Goal: Task Accomplishment & Management: Manage account settings

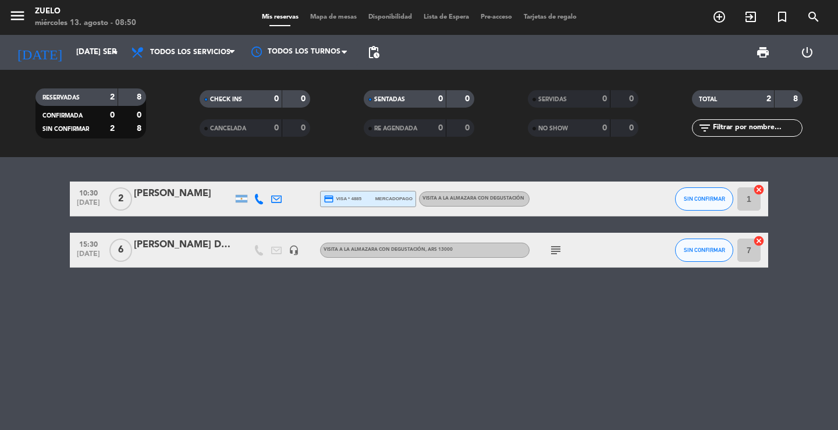
click at [202, 349] on div "10:30 [DATE] 2 [PERSON_NAME] credit_card visa * 4885 mercadopago Visita a la Al…" at bounding box center [419, 293] width 838 height 273
click at [73, 59] on input "[DATE] sep." at bounding box center [121, 52] width 102 height 21
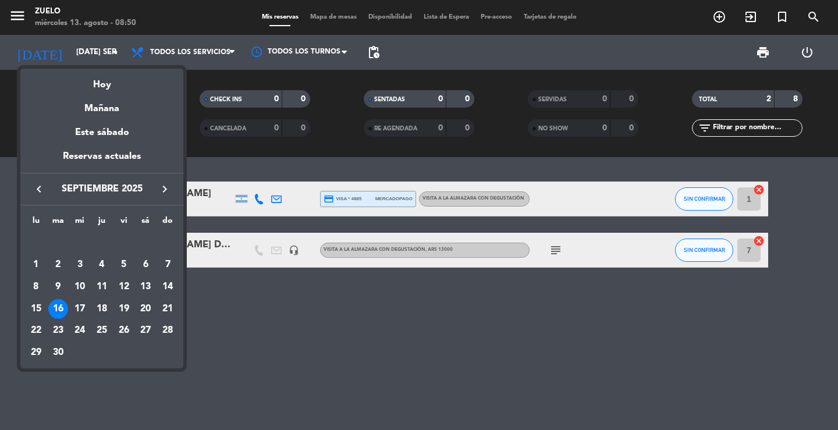
click at [83, 81] on div "Hoy" at bounding box center [101, 81] width 163 height 24
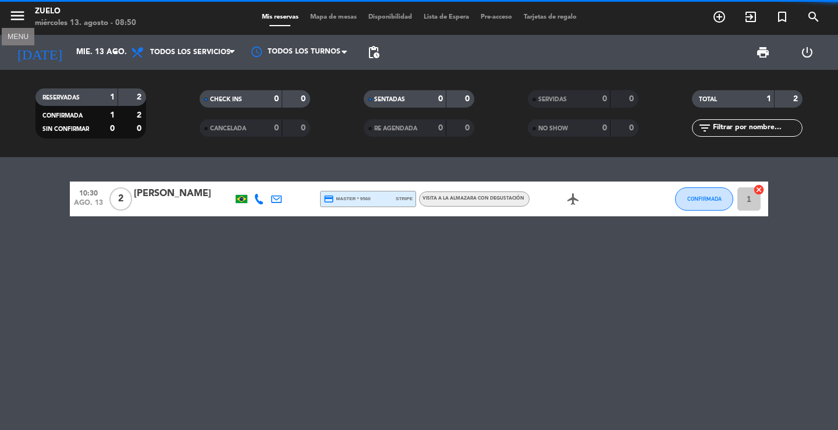
click at [15, 12] on icon "menu" at bounding box center [17, 15] width 17 height 17
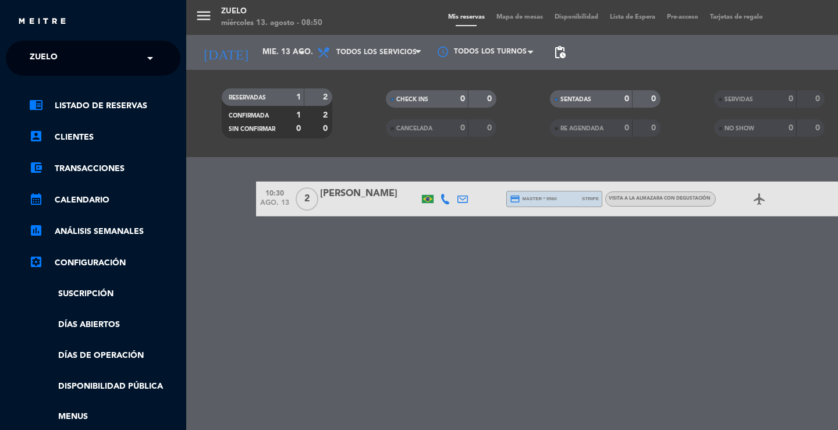
click at [37, 54] on span "Zuelo" at bounding box center [44, 58] width 28 height 24
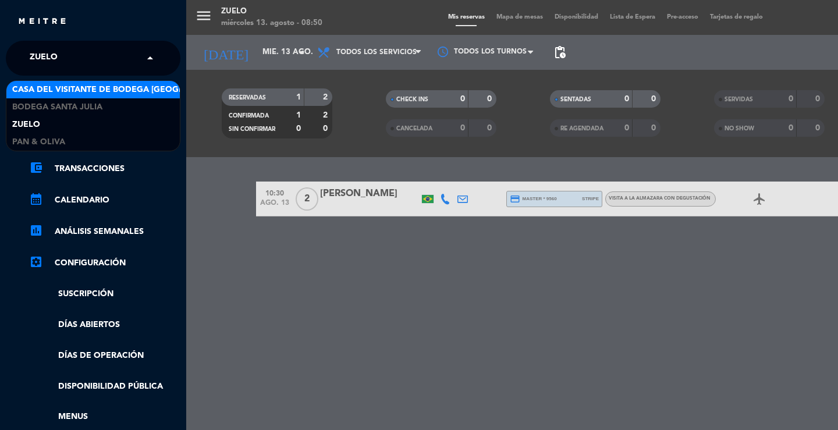
click at [46, 88] on span "Casa del Visitante de Bodega [GEOGRAPHIC_DATA][PERSON_NAME]" at bounding box center [158, 89] width 293 height 13
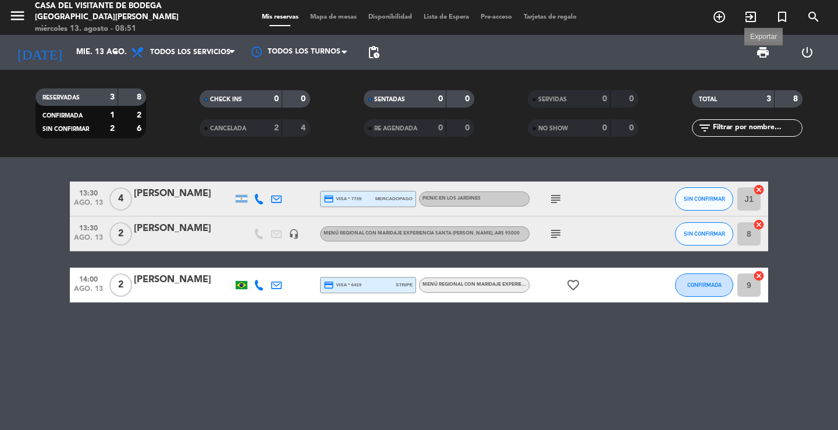
click at [761, 53] on span "print" at bounding box center [763, 52] width 14 height 14
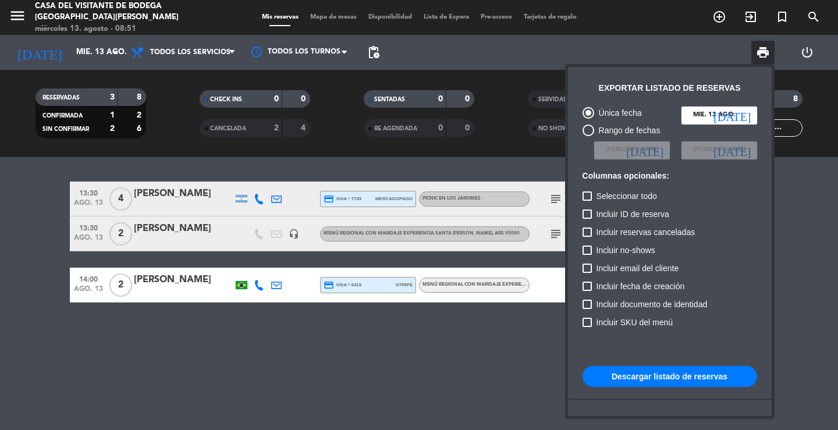
click at [656, 377] on button "Descargar listado de reservas" at bounding box center [670, 376] width 175 height 21
click at [817, 214] on div at bounding box center [419, 215] width 838 height 430
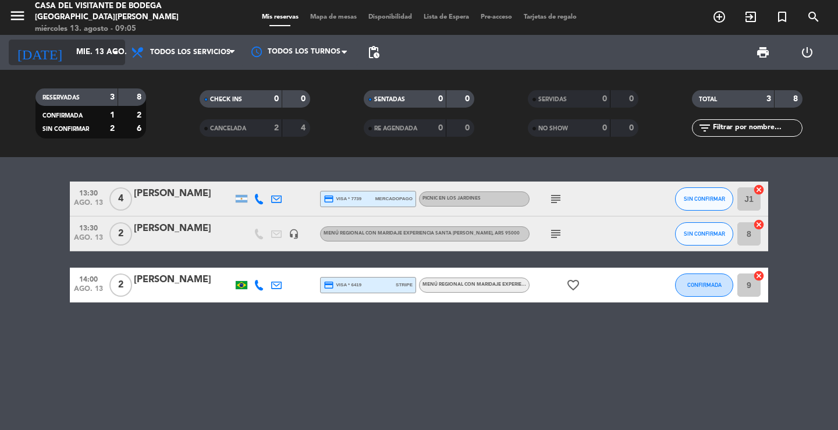
click at [70, 53] on input "mié. 13 ago." at bounding box center [121, 52] width 102 height 21
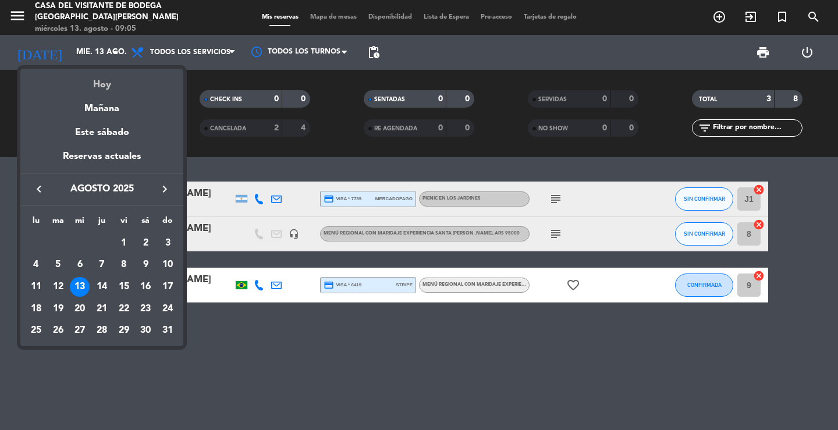
click at [90, 88] on div "Hoy" at bounding box center [101, 81] width 163 height 24
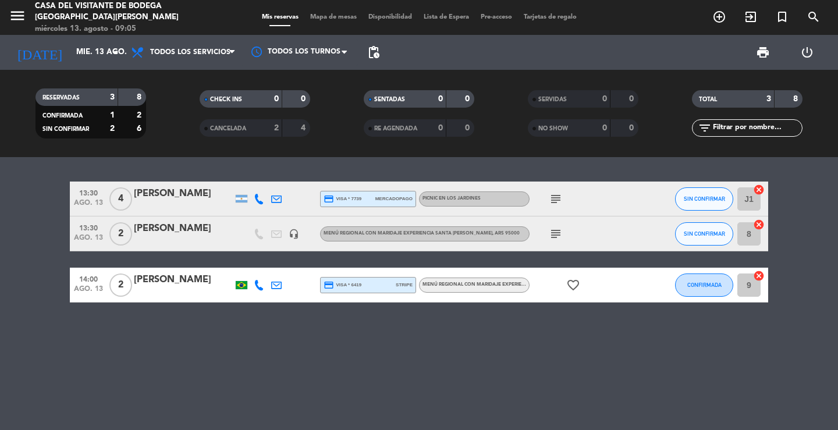
click at [19, 19] on icon "menu" at bounding box center [17, 15] width 17 height 17
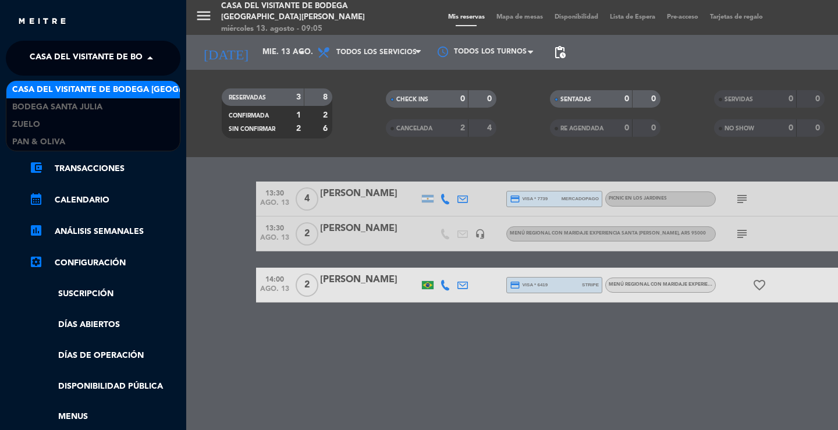
click at [52, 62] on span "Casa del Visitante de Bodega [GEOGRAPHIC_DATA][PERSON_NAME]" at bounding box center [176, 58] width 293 height 24
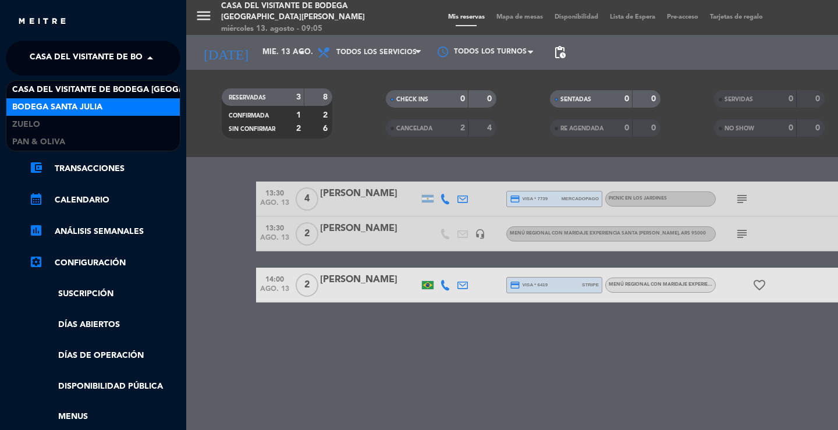
click at [58, 104] on span "Bodega Santa Julia" at bounding box center [57, 107] width 90 height 13
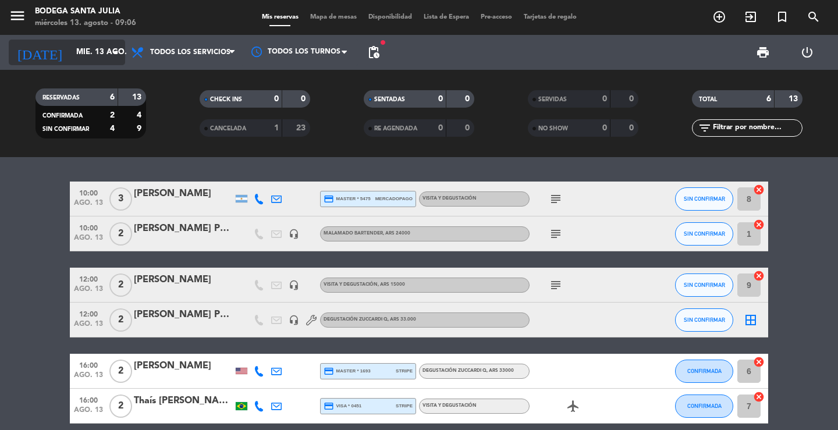
click at [70, 49] on input "mié. 13 ago." at bounding box center [121, 52] width 102 height 21
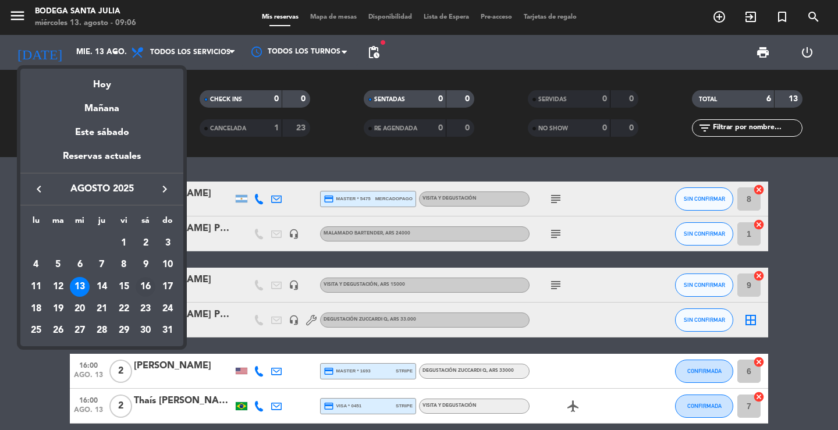
click at [147, 288] on div "16" at bounding box center [146, 287] width 20 height 20
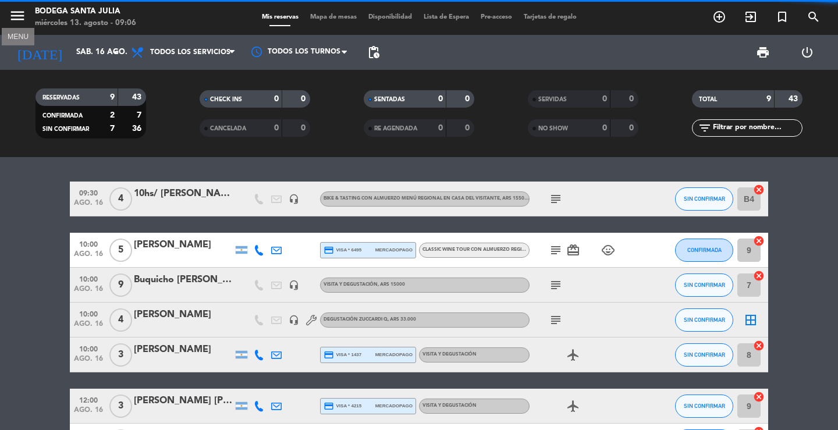
click at [17, 25] on button "menu" at bounding box center [17, 18] width 17 height 22
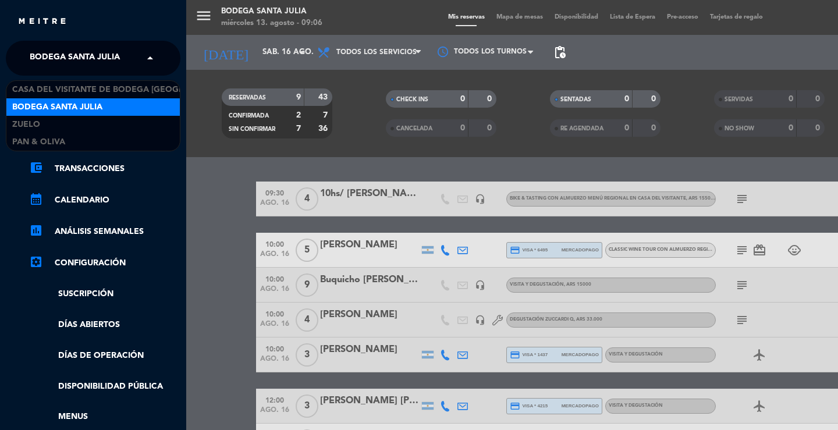
click at [39, 58] on span "Bodega Santa Julia" at bounding box center [75, 58] width 90 height 24
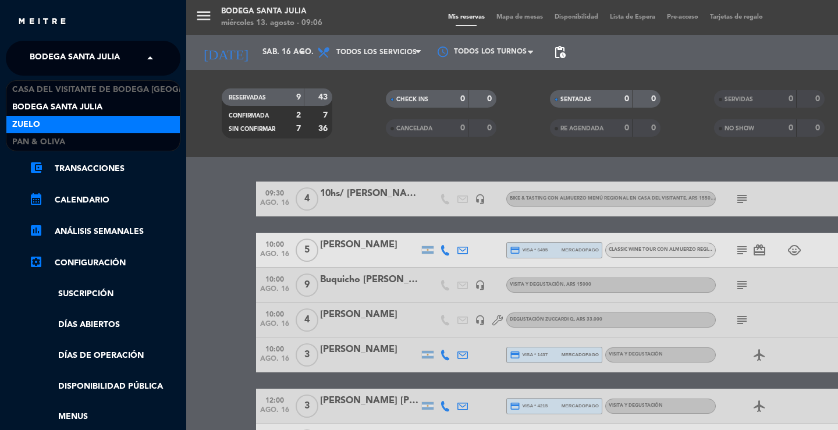
click at [49, 127] on div "Zuelo" at bounding box center [92, 124] width 173 height 17
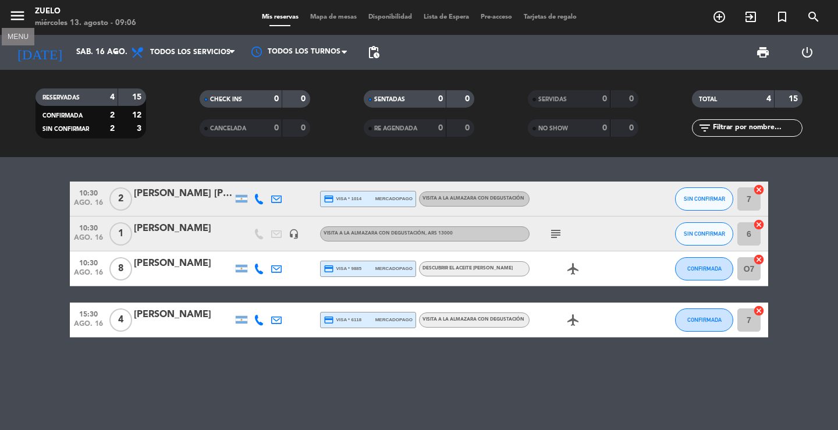
click at [20, 22] on icon "menu" at bounding box center [17, 15] width 17 height 17
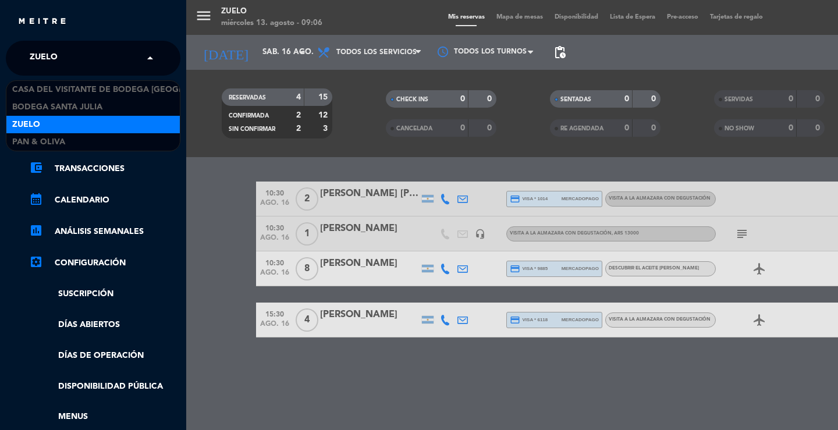
click at [55, 64] on span "Zuelo" at bounding box center [44, 58] width 28 height 24
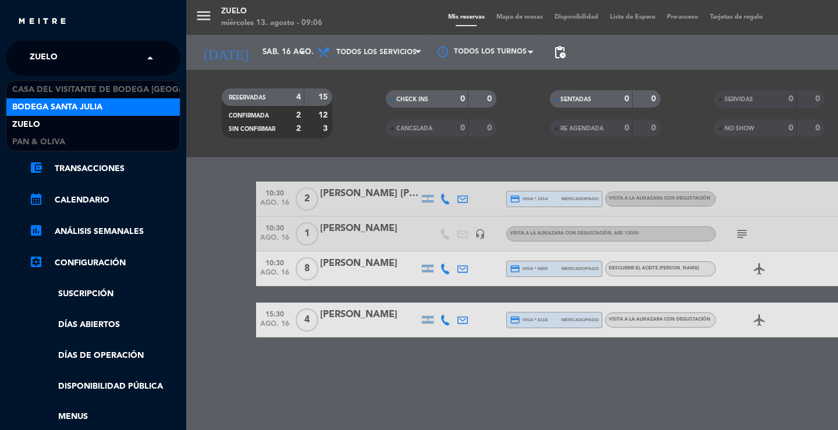
click at [58, 109] on span "Bodega Santa Julia" at bounding box center [57, 107] width 90 height 13
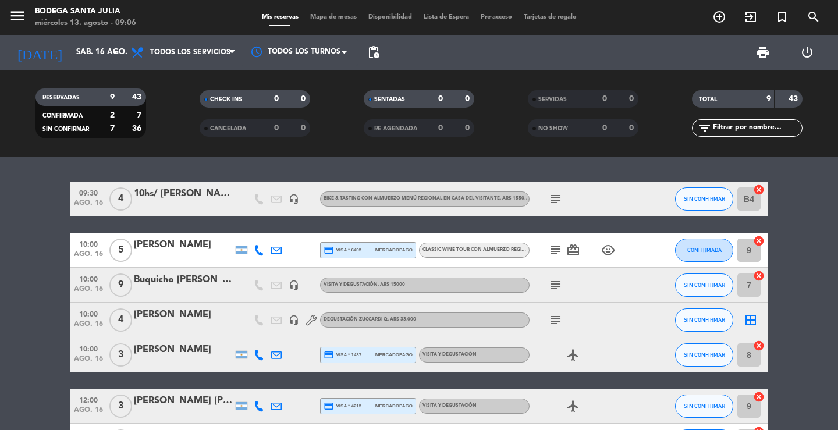
click at [256, 174] on div "09:30 ago. 16 4 10hs/ [PERSON_NAME] [PERSON_NAME] headset_mic Bike & Tasting co…" at bounding box center [419, 293] width 838 height 273
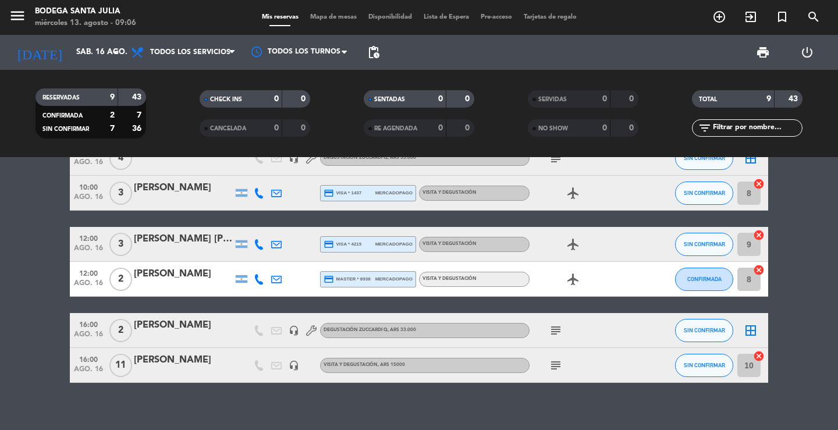
scroll to position [173, 0]
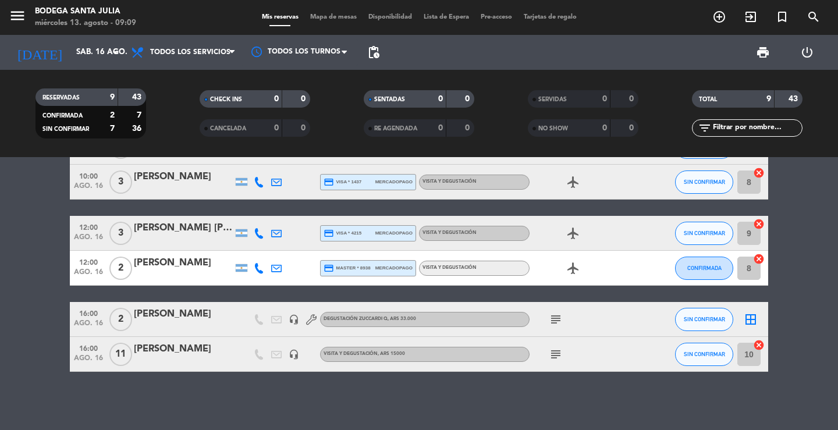
click at [262, 393] on div "09:30 ago. 16 4 10hs/ [PERSON_NAME] [PERSON_NAME] headset_mic Bike & Tasting co…" at bounding box center [419, 293] width 838 height 273
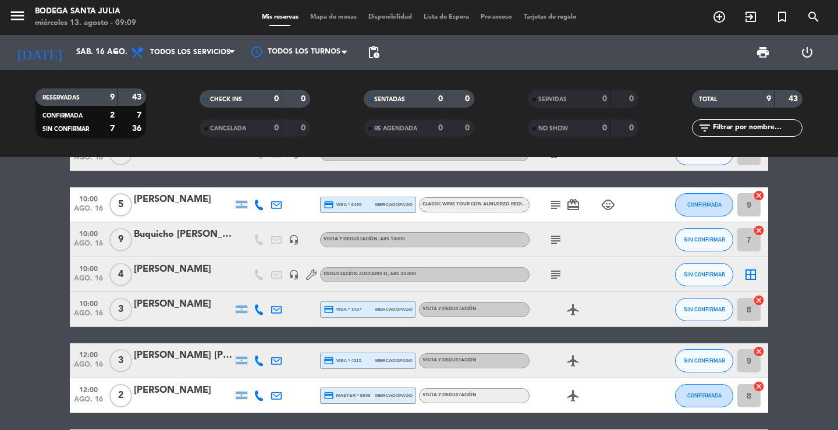
scroll to position [0, 0]
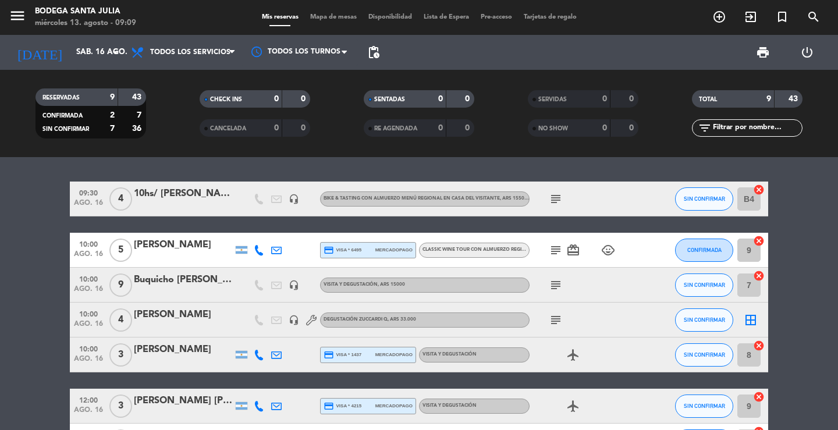
click at [187, 170] on div "09:30 ago. 16 4 10hs/ [PERSON_NAME] [PERSON_NAME] headset_mic Bike & Tasting co…" at bounding box center [419, 293] width 838 height 273
click at [206, 170] on div "09:30 ago. 16 4 10hs/ [PERSON_NAME] [PERSON_NAME] headset_mic Bike & Tasting co…" at bounding box center [419, 293] width 838 height 273
click at [70, 56] on input "sáb. 16 ago." at bounding box center [121, 52] width 102 height 21
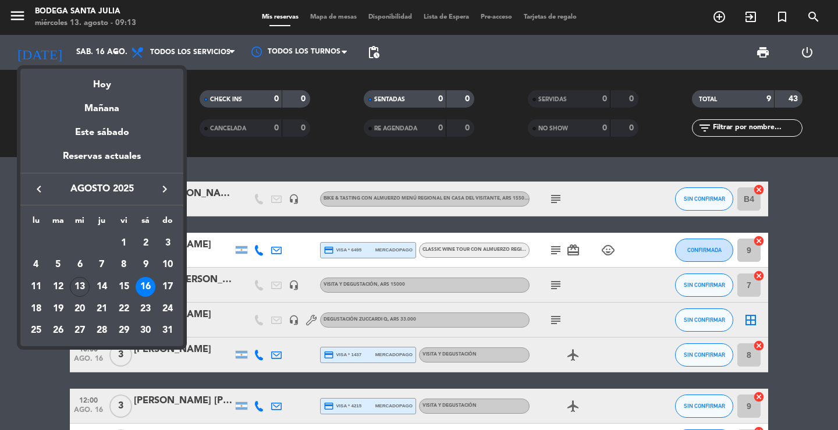
click at [101, 84] on div "Hoy" at bounding box center [101, 81] width 163 height 24
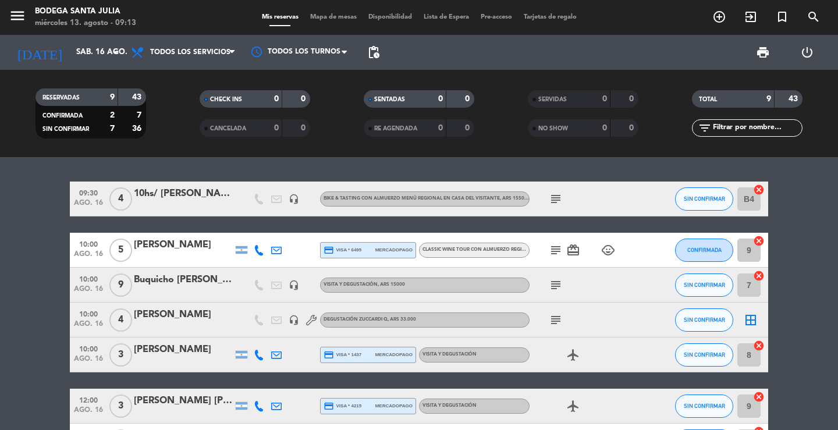
type input "mié. 13 ago."
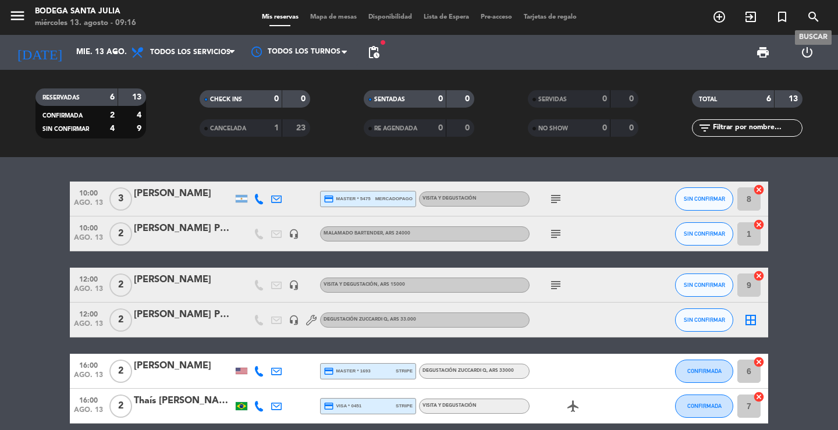
click at [818, 13] on icon "search" at bounding box center [814, 17] width 14 height 14
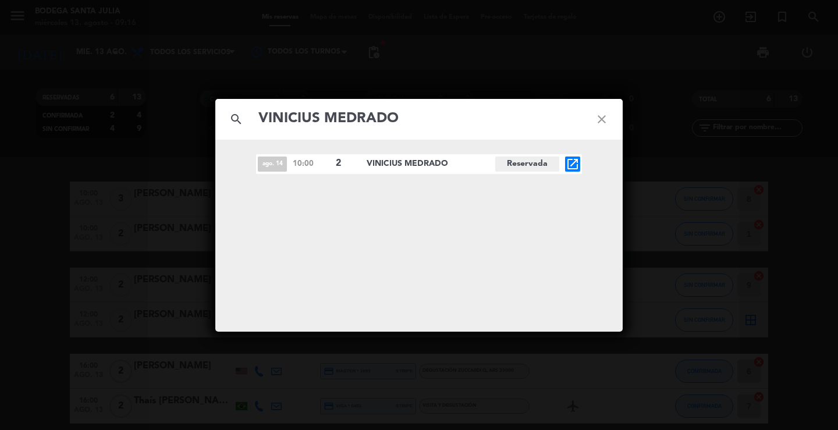
type input "VINICIUS MEDRADO"
click at [575, 158] on icon "open_in_new" at bounding box center [573, 164] width 14 height 14
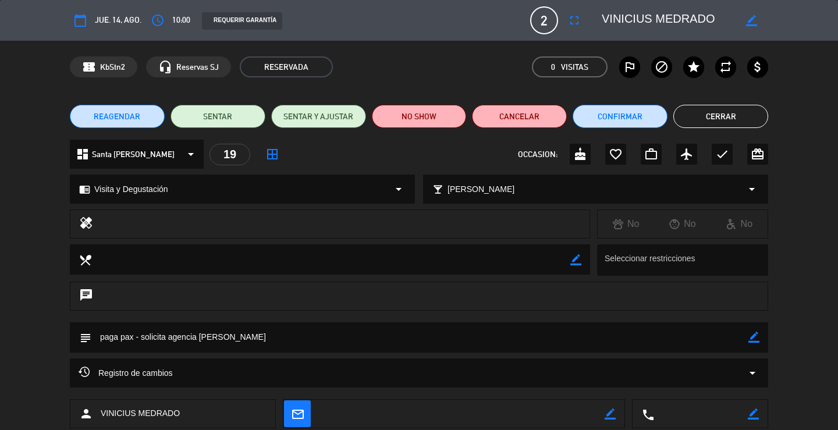
click at [755, 118] on button "Cerrar" at bounding box center [720, 116] width 95 height 23
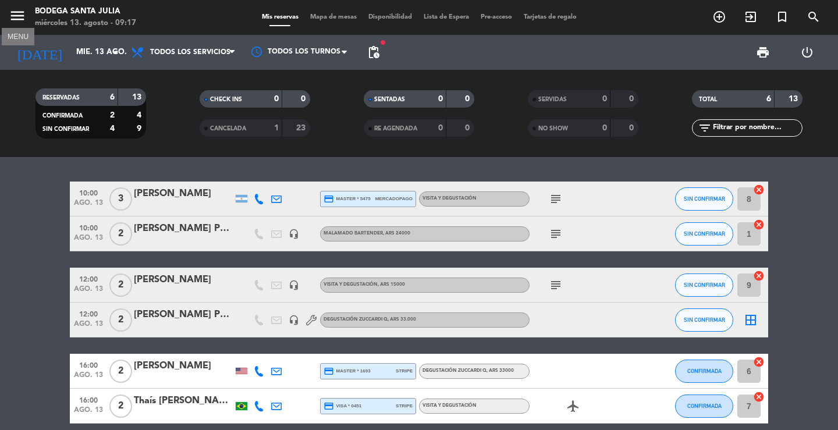
click at [12, 19] on icon "menu" at bounding box center [17, 15] width 17 height 17
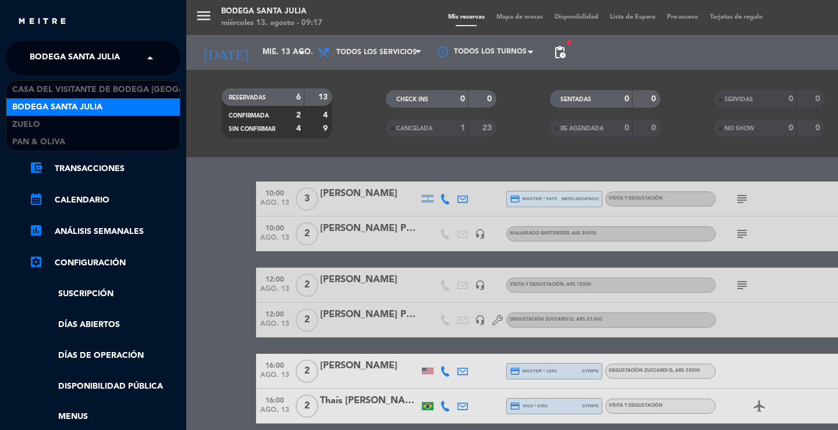
click at [57, 59] on span "Bodega Santa Julia" at bounding box center [75, 58] width 90 height 24
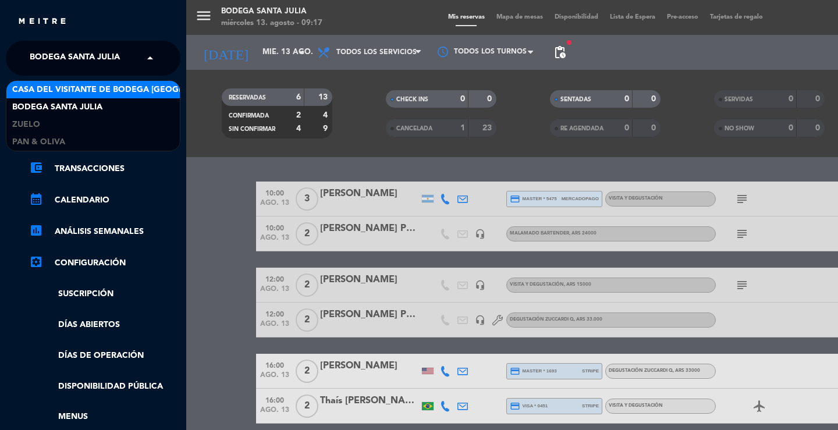
click at [63, 84] on span "Casa del Visitante de Bodega [GEOGRAPHIC_DATA][PERSON_NAME]" at bounding box center [158, 89] width 293 height 13
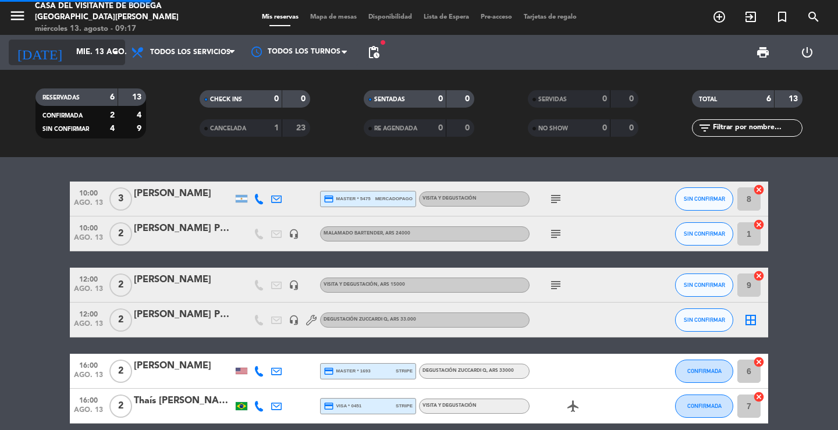
click at [84, 51] on input "mié. 13 ago." at bounding box center [121, 52] width 102 height 21
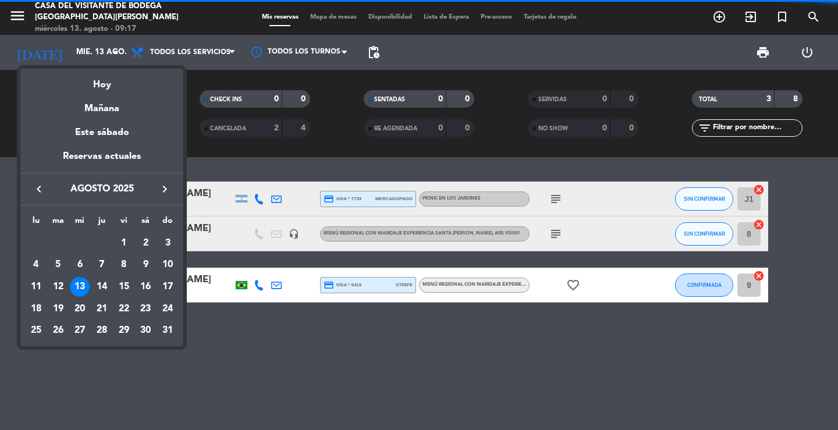
click at [112, 108] on div "Mañana" at bounding box center [101, 105] width 163 height 24
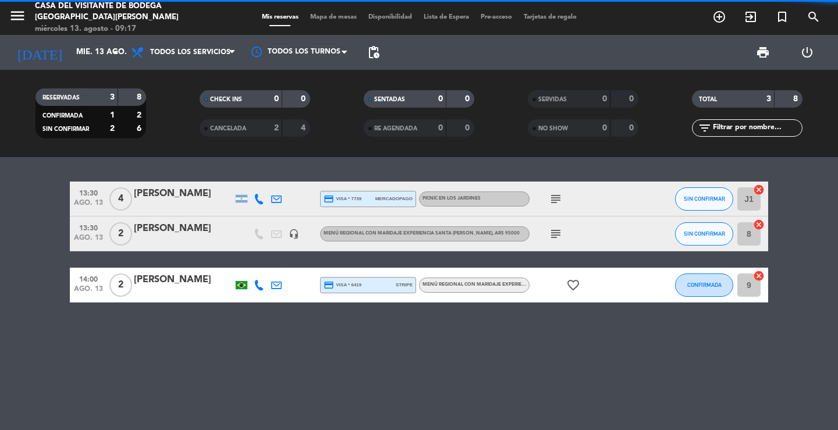
type input "jue. 14 ago."
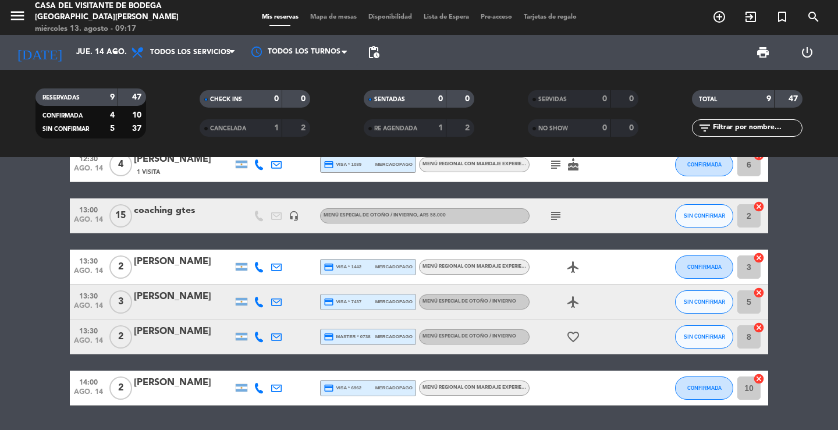
scroll to position [175, 0]
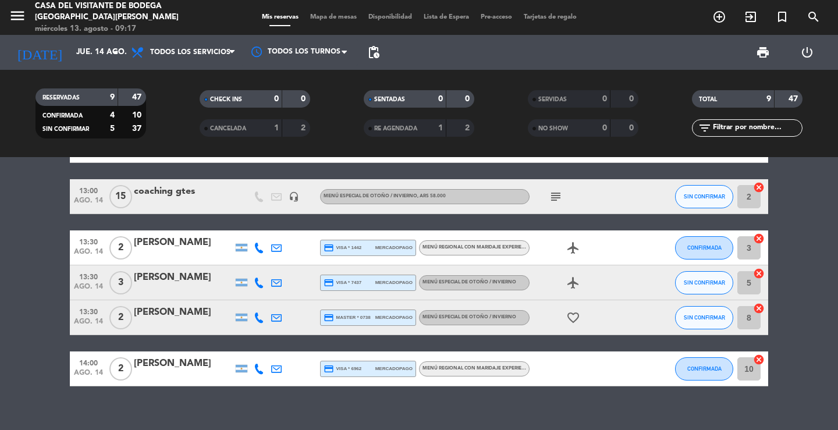
click at [172, 281] on div "[PERSON_NAME]" at bounding box center [183, 277] width 99 height 15
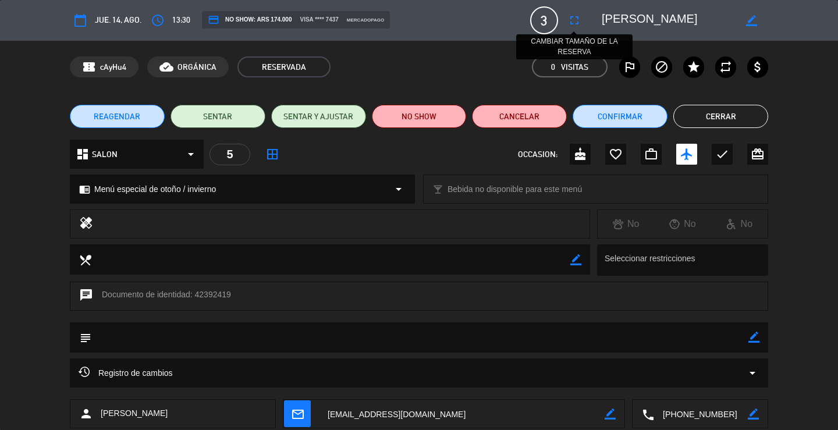
click at [579, 23] on icon "fullscreen" at bounding box center [574, 20] width 14 height 14
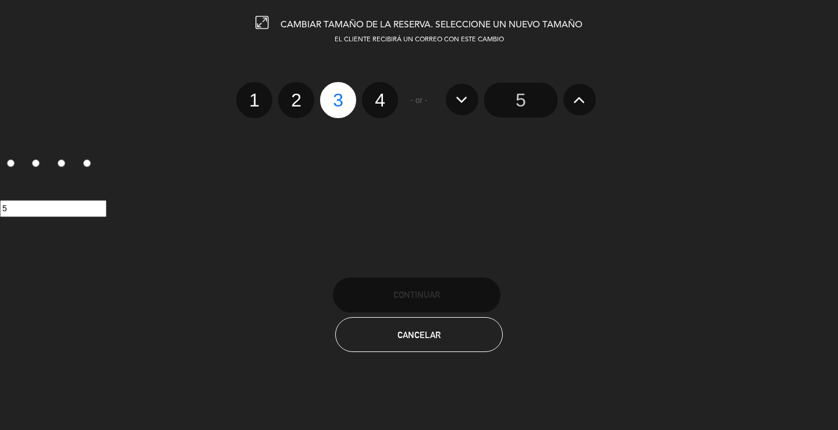
click at [377, 102] on label "4" at bounding box center [380, 100] width 36 height 36
click at [377, 94] on input "4" at bounding box center [379, 90] width 8 height 8
radio input "true"
radio input "false"
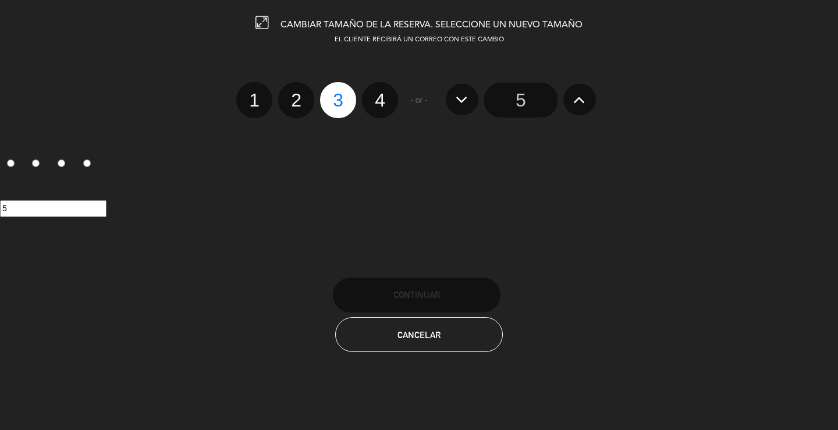
radio input "false"
radio input "true"
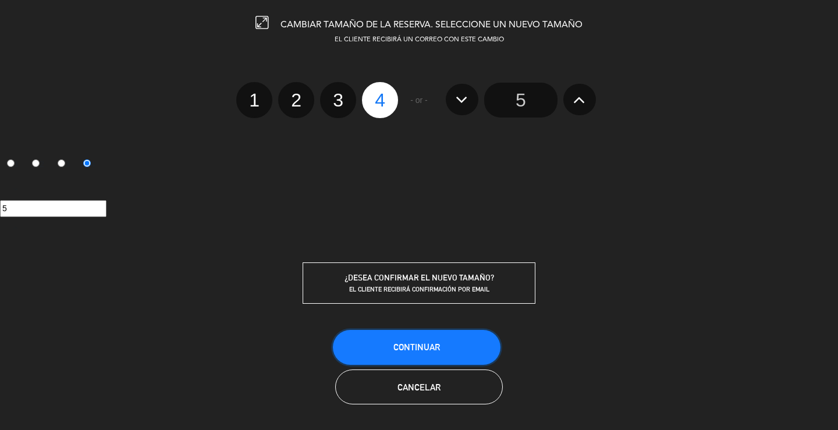
click at [449, 356] on button "Continuar" at bounding box center [417, 347] width 168 height 35
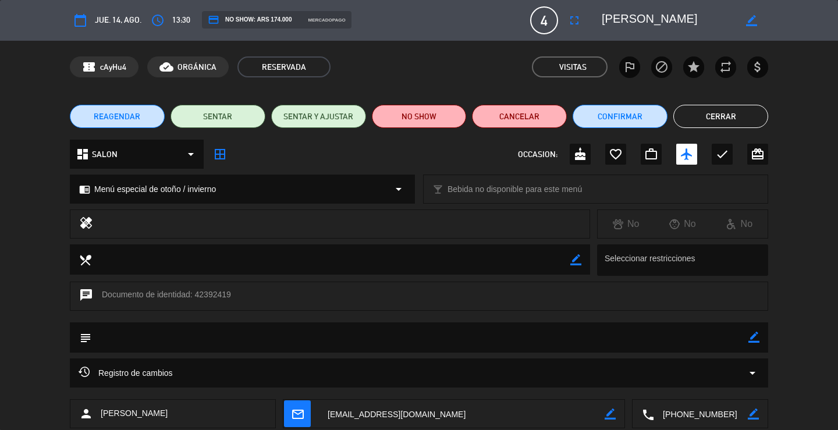
click at [733, 113] on button "Cerrar" at bounding box center [720, 116] width 95 height 23
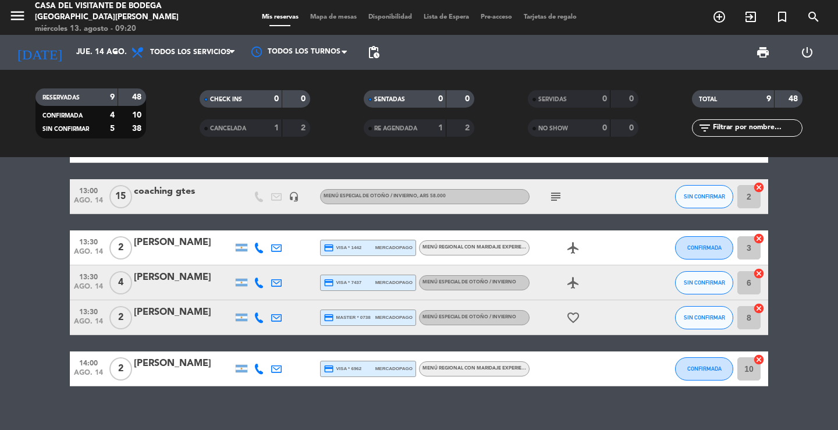
click at [176, 397] on div "09:30 ago. 14 15 coaching gerentes headset_mic Sin menú asignado subject SIN CO…" at bounding box center [419, 293] width 838 height 273
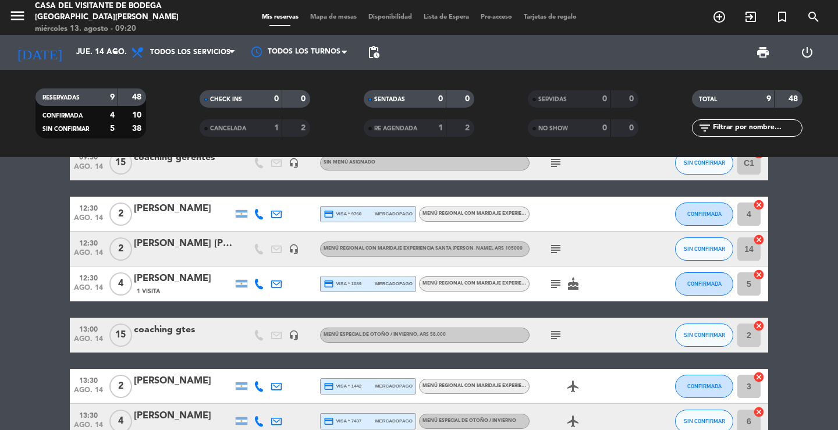
scroll to position [0, 0]
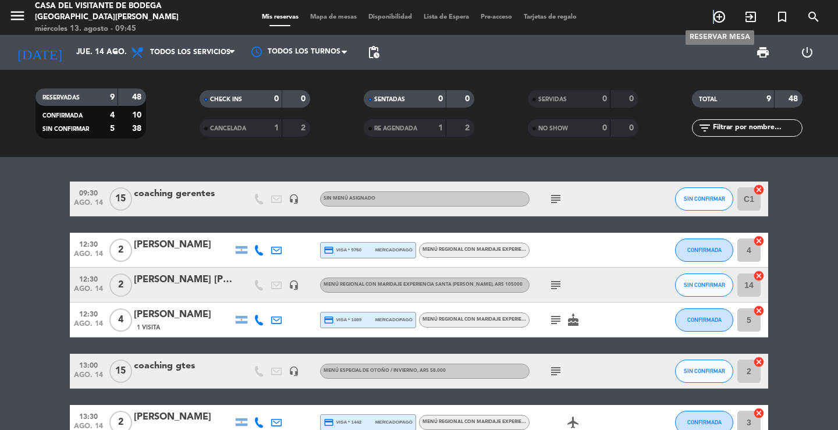
click at [714, 18] on icon "add_circle_outline" at bounding box center [719, 17] width 14 height 14
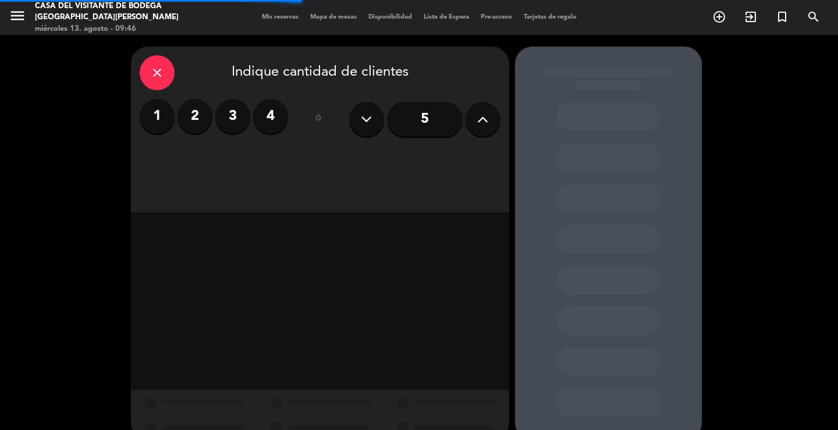
click at [240, 118] on label "3" at bounding box center [232, 116] width 35 height 35
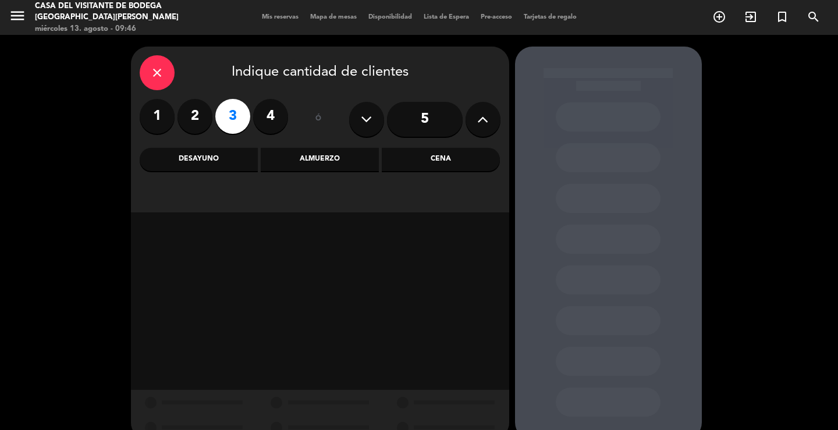
click at [312, 164] on div "Almuerzo" at bounding box center [320, 159] width 118 height 23
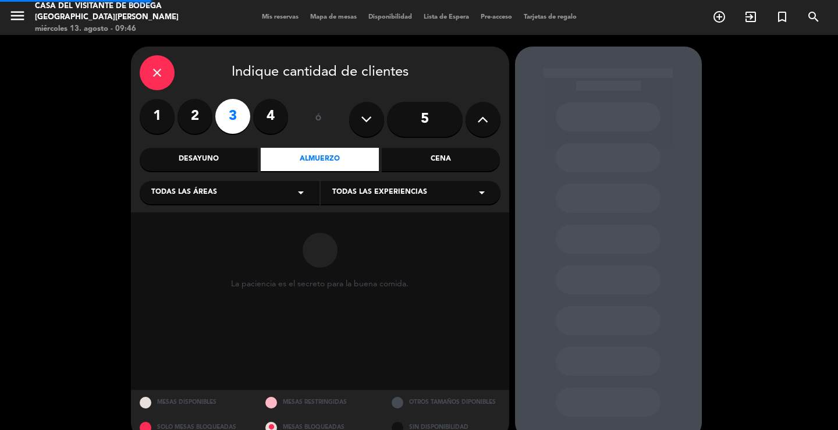
click at [244, 200] on div "Todas las áreas arrow_drop_down" at bounding box center [230, 192] width 180 height 23
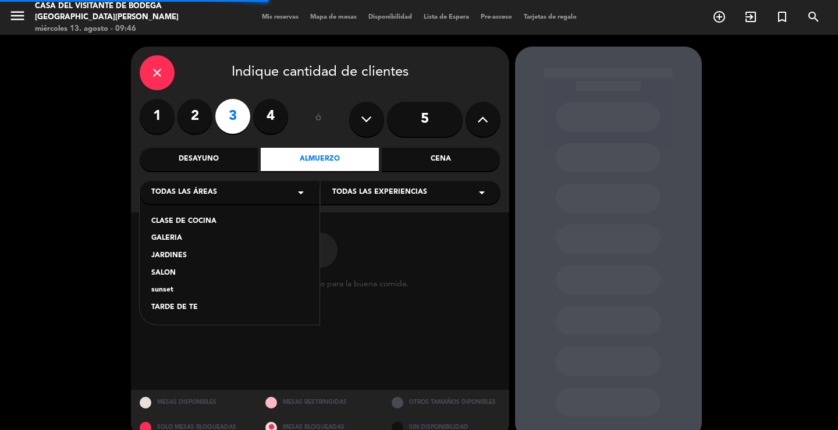
click at [178, 273] on div "SALON" at bounding box center [229, 274] width 157 height 12
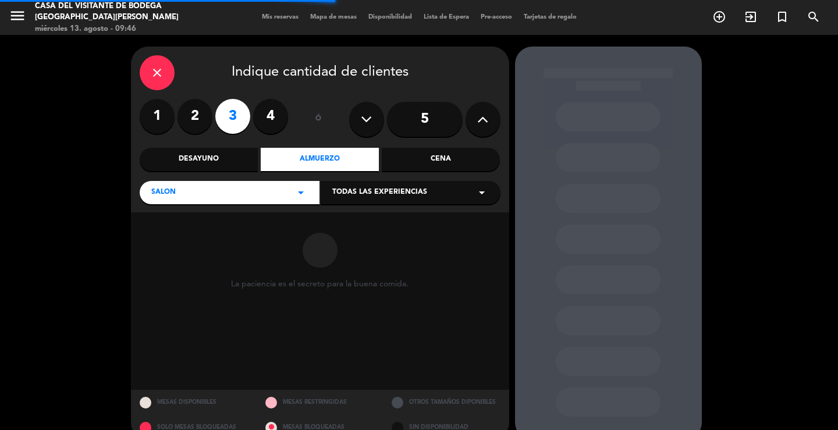
click at [421, 202] on div "Todas las experiencias arrow_drop_down" at bounding box center [411, 192] width 180 height 23
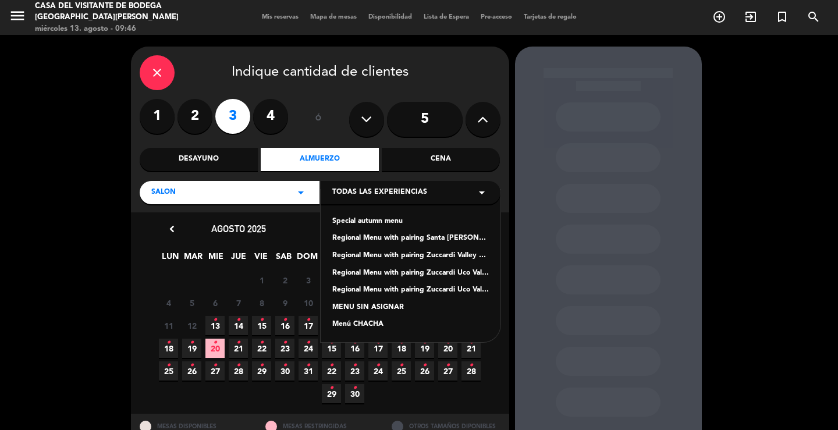
click at [377, 222] on div "Special autumn menu" at bounding box center [410, 222] width 157 height 12
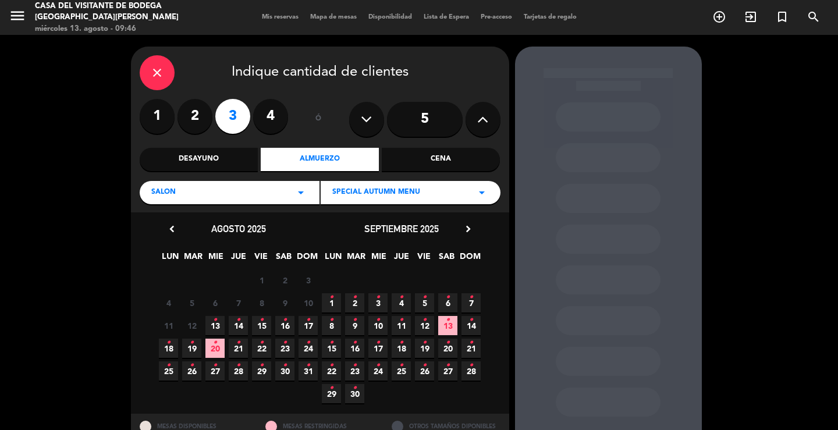
click at [217, 322] on icon "•" at bounding box center [215, 320] width 4 height 19
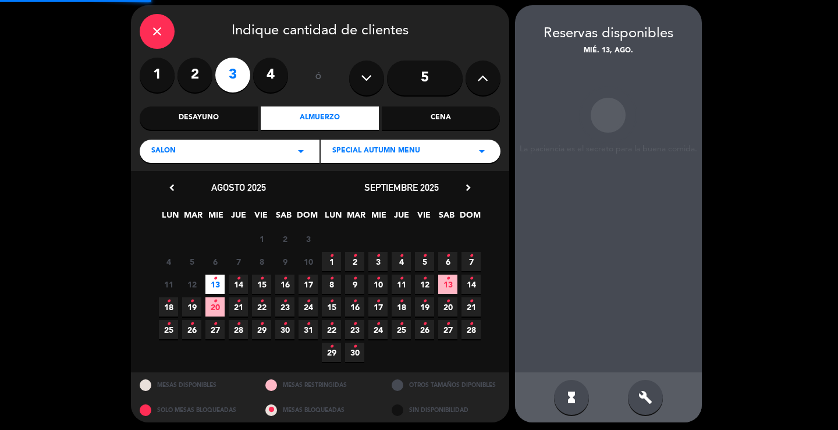
scroll to position [45, 0]
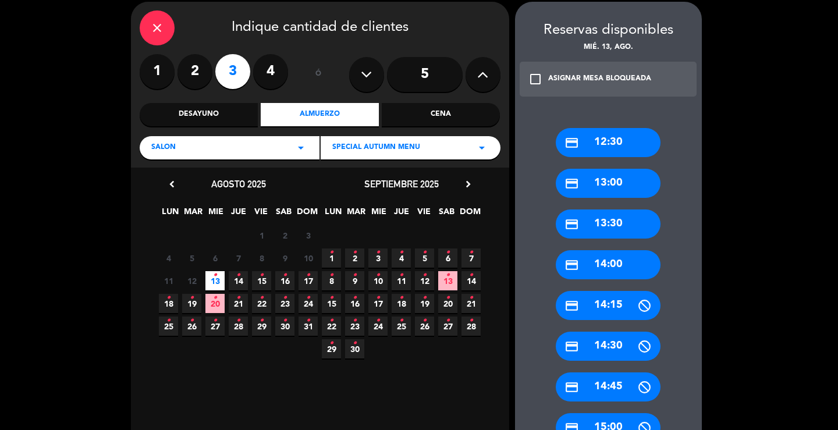
click at [622, 187] on div "credit_card 13:00" at bounding box center [608, 183] width 105 height 29
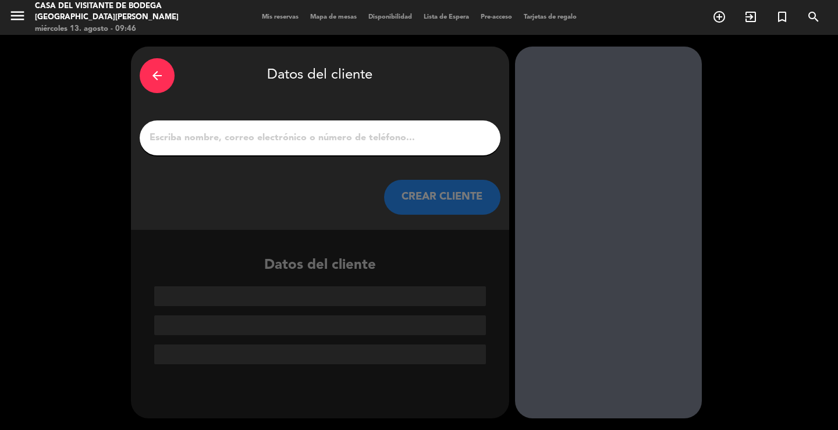
scroll to position [0, 0]
click at [315, 135] on input "1" at bounding box center [319, 138] width 343 height 16
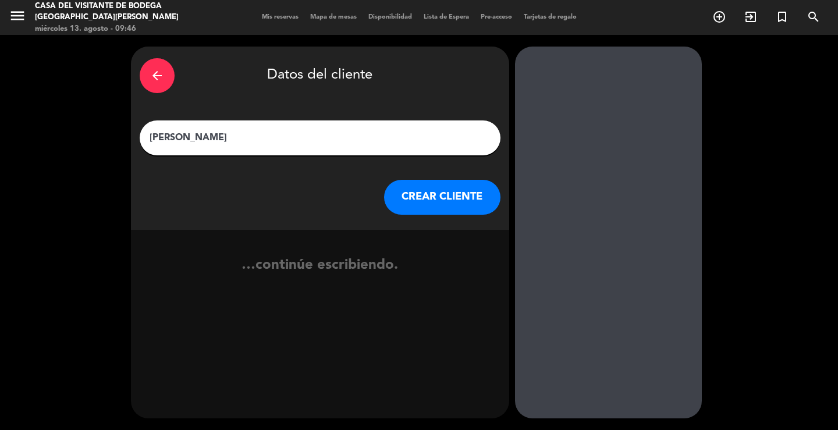
type input "[PERSON_NAME]"
click at [413, 192] on button "CREAR CLIENTE" at bounding box center [442, 197] width 116 height 35
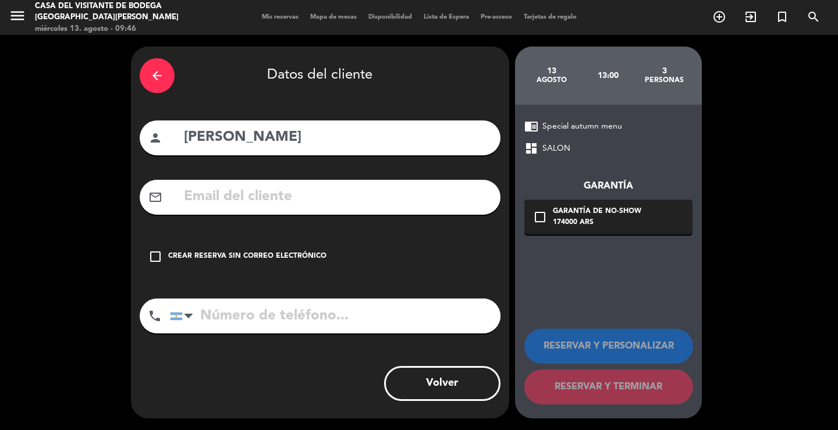
drag, startPoint x: 301, startPoint y: 275, endPoint x: 300, endPoint y: 265, distance: 10.0
click at [301, 275] on div "arrow_back Datos del cliente person [PERSON_NAME] Z mail_outline check_box_outl…" at bounding box center [320, 233] width 378 height 372
click at [342, 258] on div "check_box_outline_blank Crear reserva sin correo electrónico" at bounding box center [320, 256] width 361 height 35
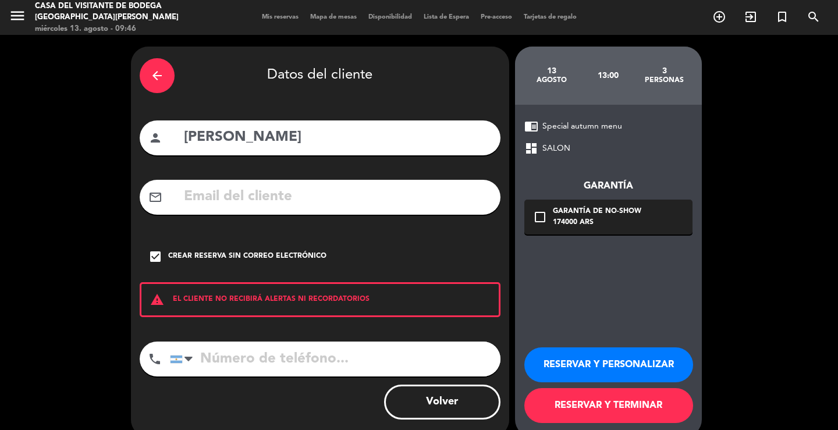
click at [616, 361] on button "RESERVAR Y PERSONALIZAR" at bounding box center [608, 364] width 169 height 35
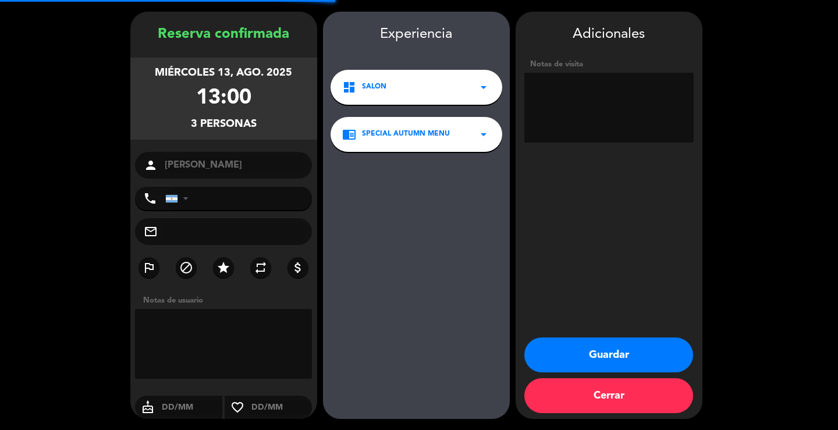
scroll to position [36, 0]
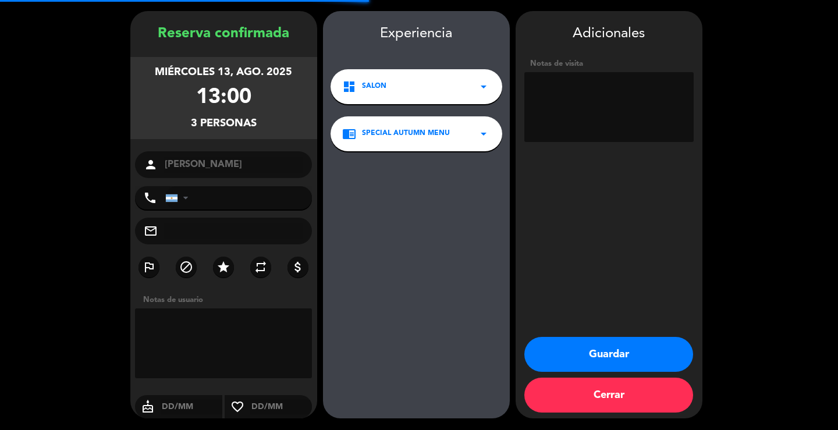
click at [609, 115] on textarea at bounding box center [608, 107] width 169 height 70
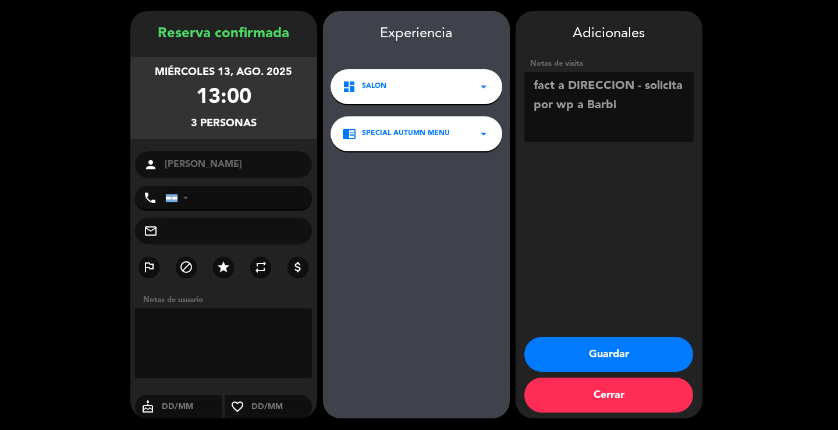
type textarea "fact a DIRECCION - solicita por wp a Barbi"
click at [680, 347] on button "Guardar" at bounding box center [608, 354] width 169 height 35
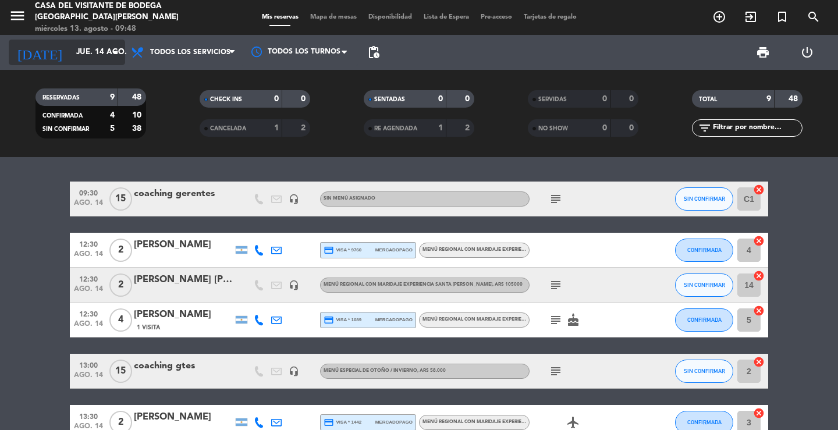
click at [86, 51] on input "jue. 14 ago." at bounding box center [121, 52] width 102 height 21
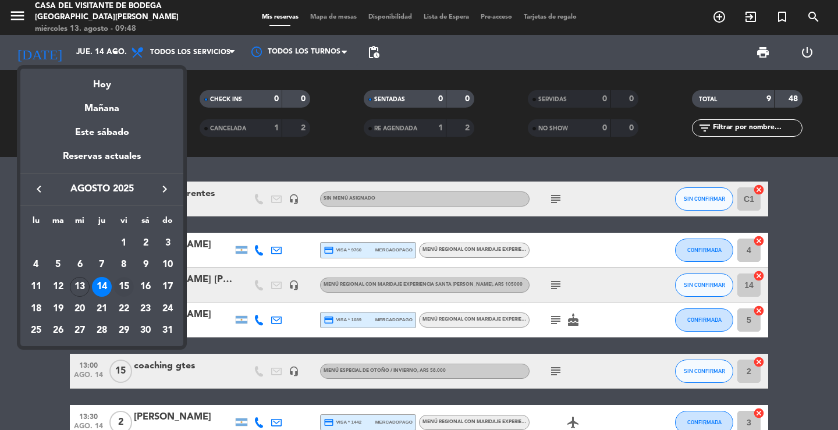
click at [126, 292] on div "15" at bounding box center [124, 287] width 20 height 20
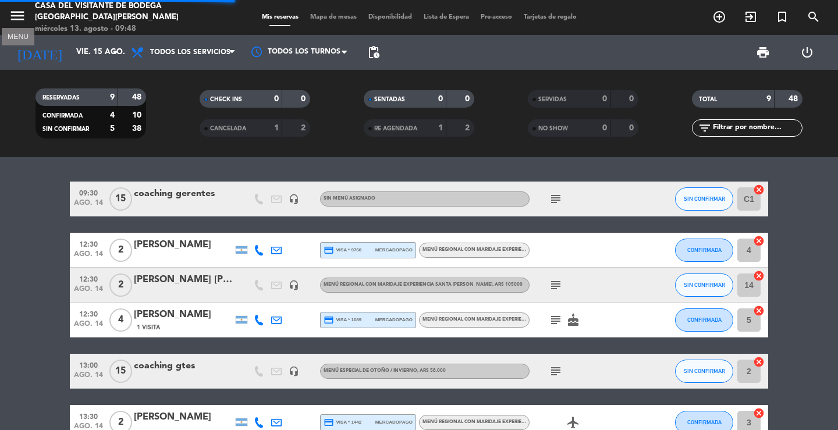
click at [12, 6] on span "menu MENU" at bounding box center [22, 17] width 26 height 27
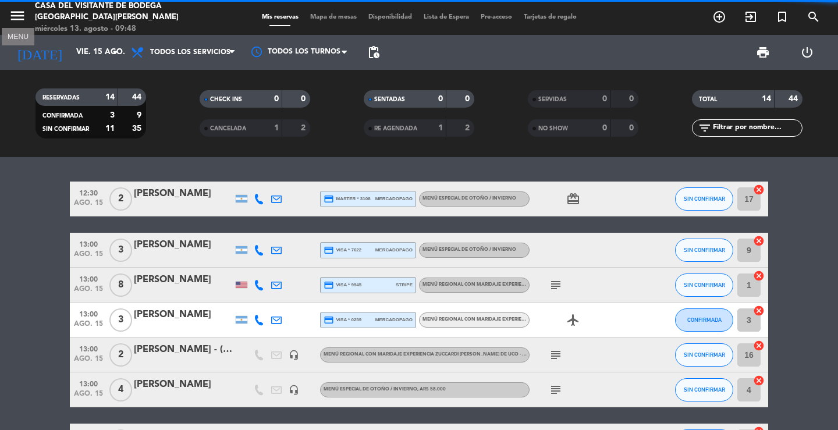
click at [24, 23] on icon "menu" at bounding box center [17, 15] width 17 height 17
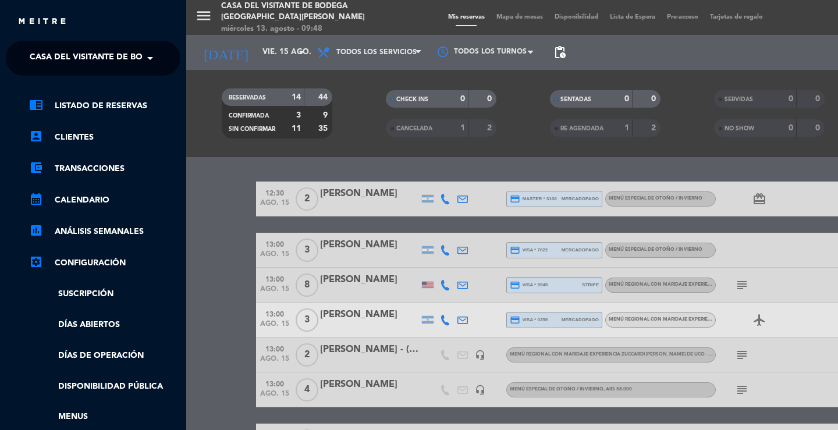
click at [44, 54] on span "Casa del Visitante de Bodega [GEOGRAPHIC_DATA][PERSON_NAME]" at bounding box center [176, 58] width 293 height 24
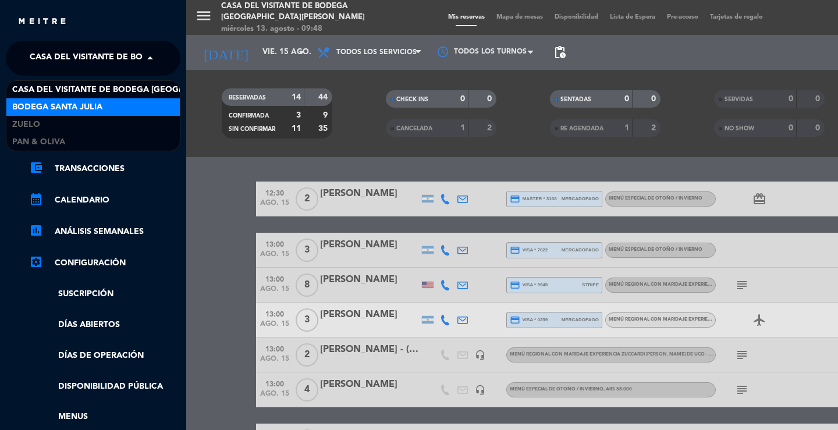
click at [51, 111] on span "Bodega Santa Julia" at bounding box center [57, 107] width 90 height 13
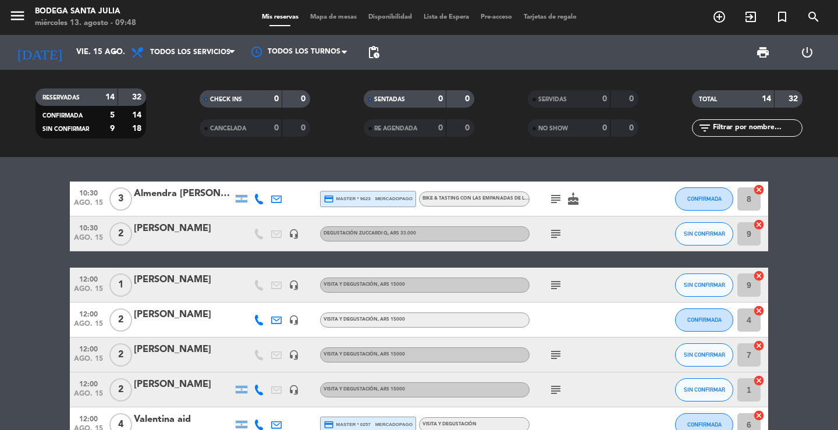
click at [174, 197] on div "Almendra [PERSON_NAME]" at bounding box center [183, 193] width 99 height 15
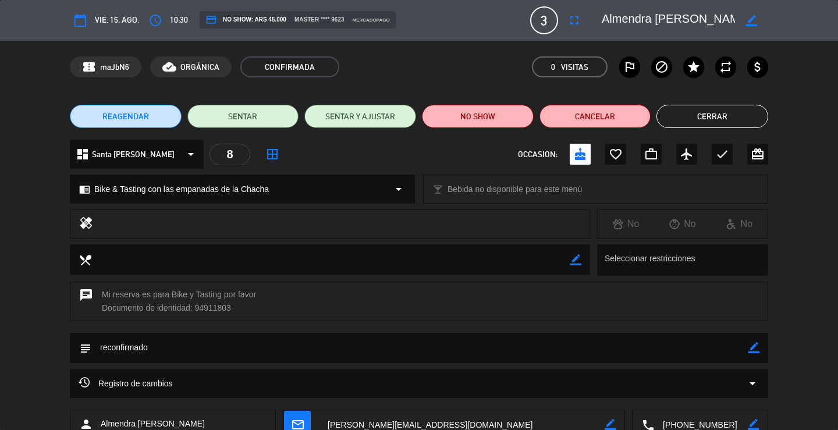
scroll to position [0, 12]
drag, startPoint x: 605, startPoint y: 20, endPoint x: 747, endPoint y: 38, distance: 143.2
click at [747, 38] on div "calendar_today vie. 15, ago. access_time 10:30 credit_card NO SHOW: ARS 45.000 …" at bounding box center [419, 20] width 838 height 41
click at [691, 112] on button "Cerrar" at bounding box center [713, 116] width 112 height 23
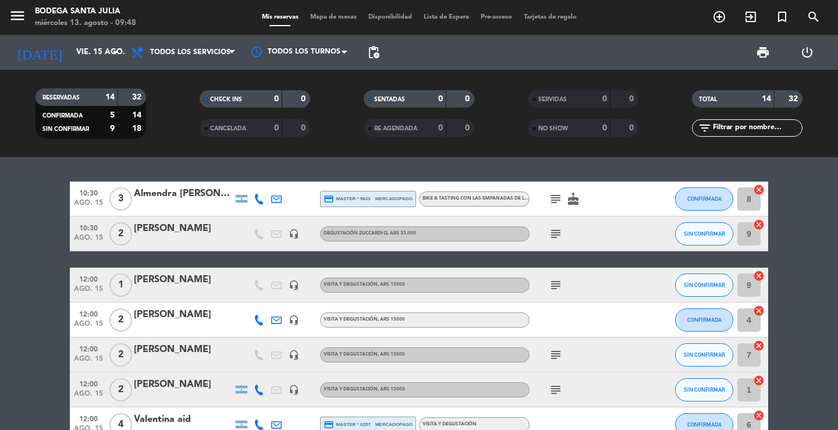
click at [12, 6] on span "menu" at bounding box center [22, 17] width 26 height 27
click at [15, 12] on icon "menu" at bounding box center [17, 15] width 17 height 17
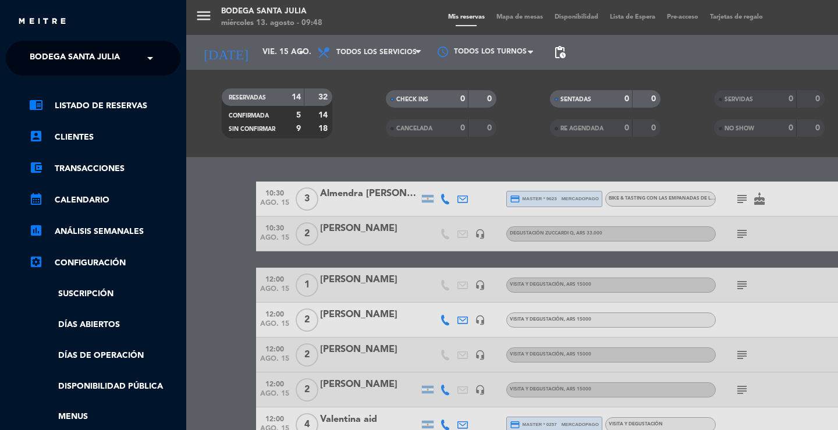
click at [57, 69] on span "Bodega Santa Julia" at bounding box center [75, 58] width 90 height 24
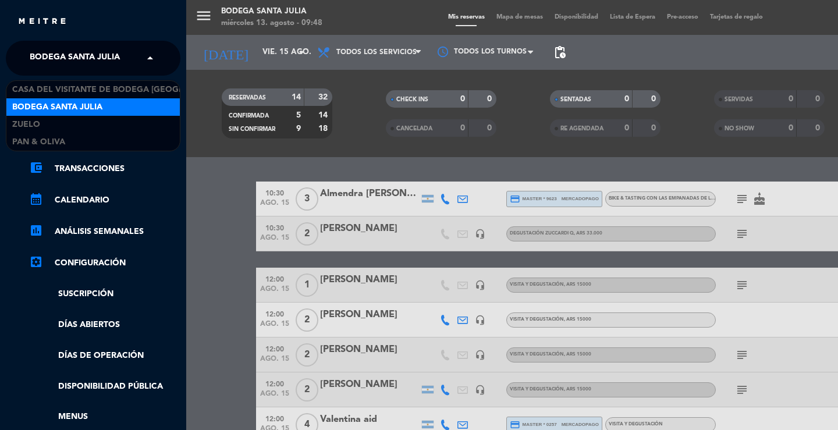
click at [58, 80] on div "chrome_reader_mode Listado de Reservas account_box Clientes account_balance_wal…" at bounding box center [93, 298] width 192 height 445
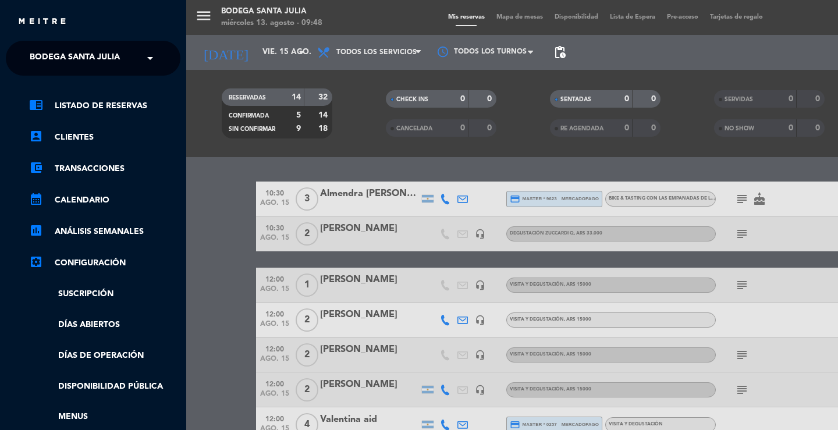
click at [56, 52] on span "Bodega Santa Julia" at bounding box center [75, 58] width 90 height 24
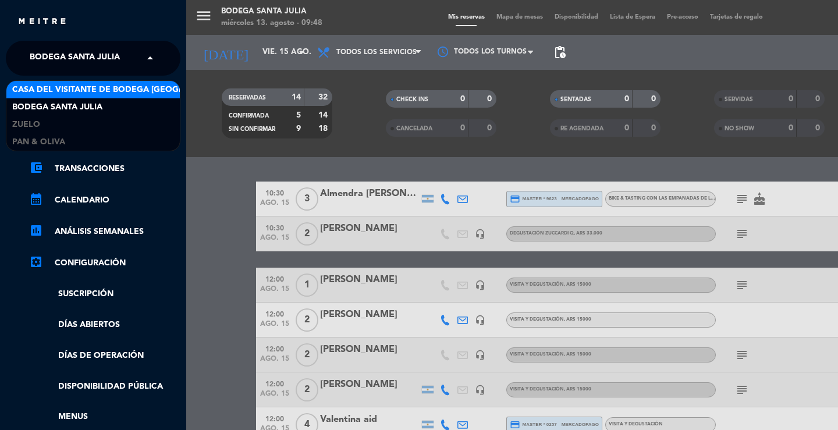
click at [56, 94] on span "Casa del Visitante de Bodega [GEOGRAPHIC_DATA][PERSON_NAME]" at bounding box center [158, 89] width 293 height 13
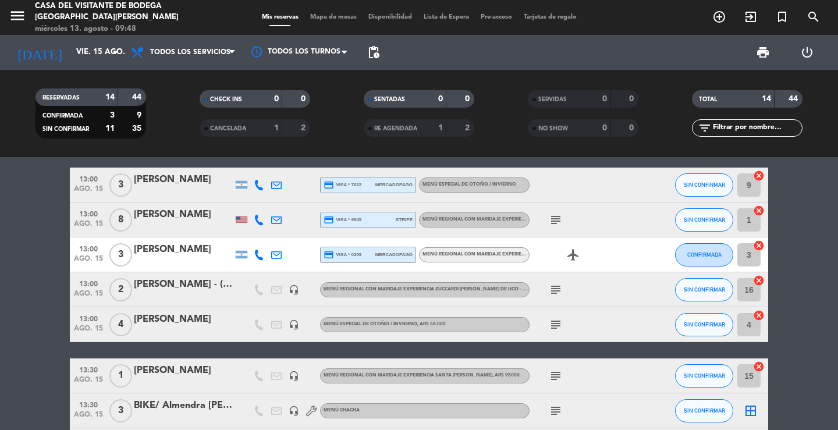
scroll to position [0, 0]
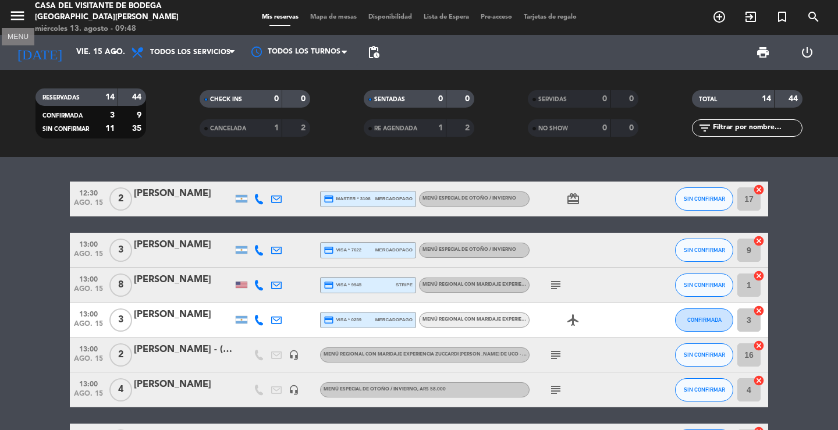
click at [10, 22] on icon "menu" at bounding box center [17, 15] width 17 height 17
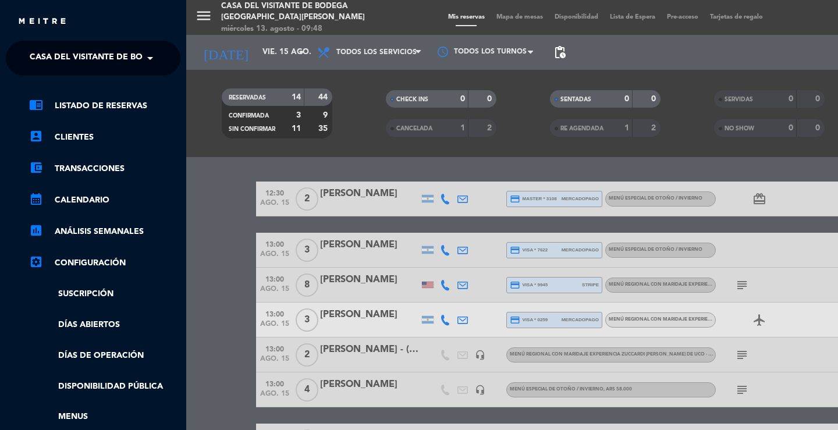
click at [63, 61] on span "Casa del Visitante de Bodega [GEOGRAPHIC_DATA][PERSON_NAME]" at bounding box center [176, 58] width 293 height 24
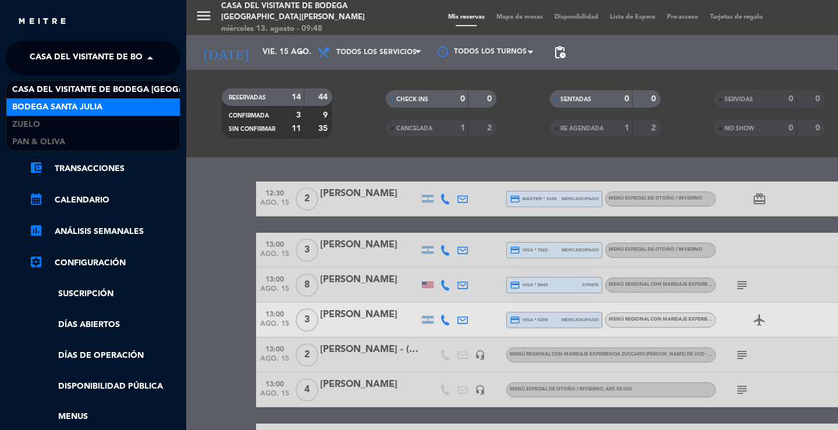
click at [57, 108] on span "Bodega Santa Julia" at bounding box center [57, 107] width 90 height 13
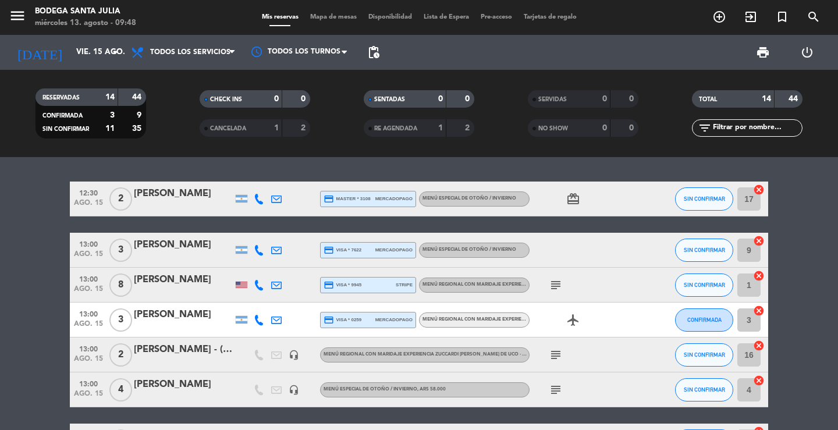
click at [197, 150] on div "RESERVADAS 14 44 CONFIRMADA 3 9 SIN CONFIRMAR 11 35 CHECK INS 0 0 CANCELADA 1 2…" at bounding box center [419, 113] width 838 height 87
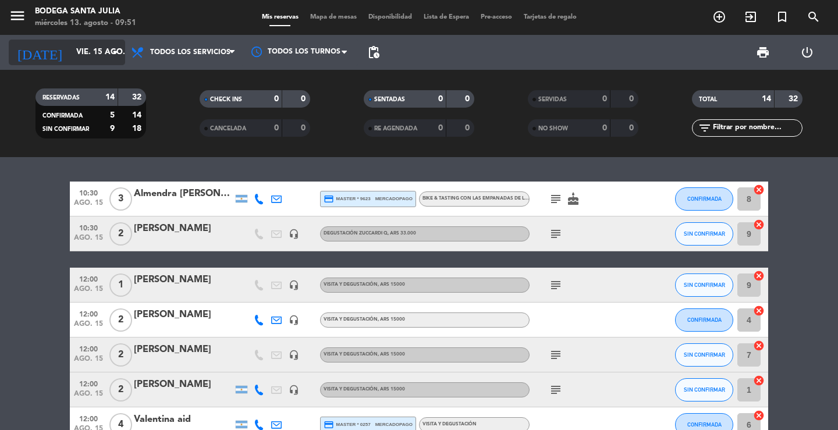
click at [104, 52] on input "vie. 15 ago." at bounding box center [121, 52] width 102 height 21
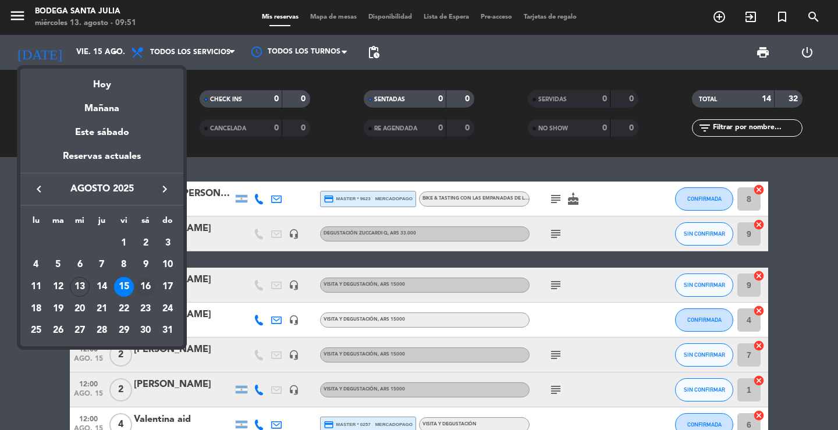
click at [149, 281] on div "16" at bounding box center [146, 287] width 20 height 20
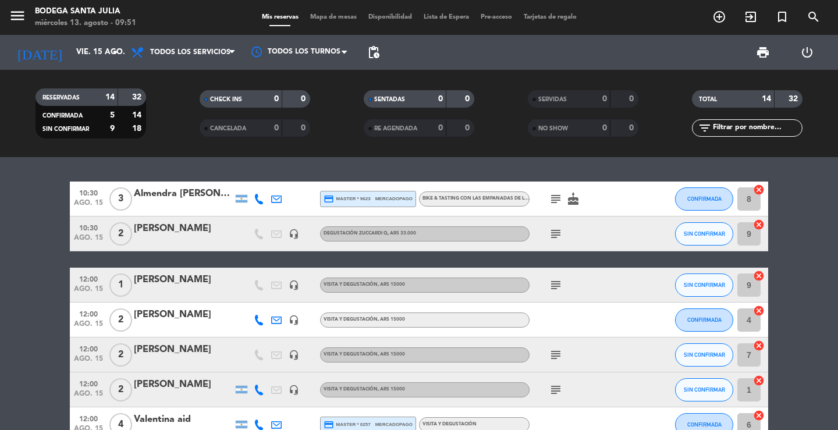
type input "sáb. 16 ago."
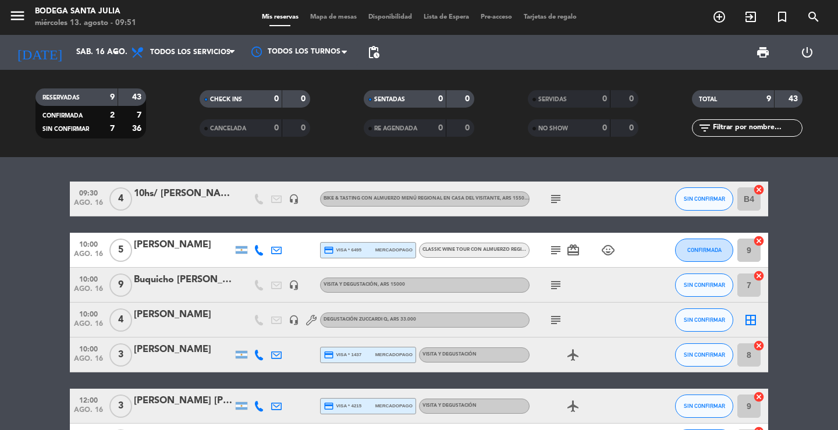
click at [144, 157] on div "09:30 ago. 16 4 10hs/ [PERSON_NAME] [PERSON_NAME] headset_mic Bike & Tasting co…" at bounding box center [419, 293] width 838 height 273
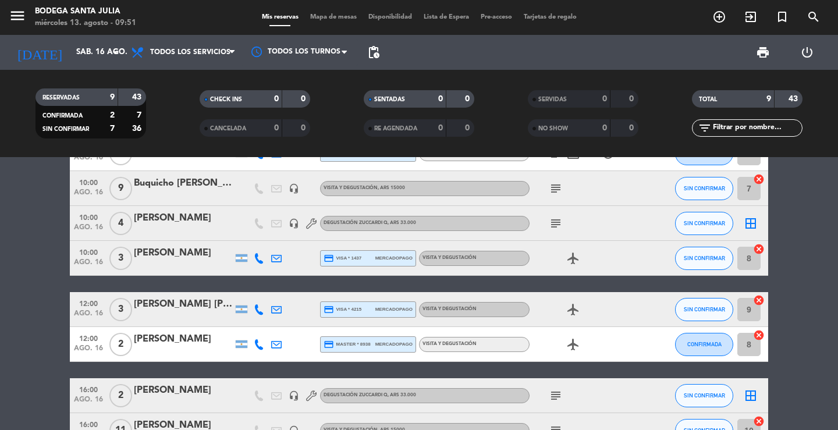
scroll to position [173, 0]
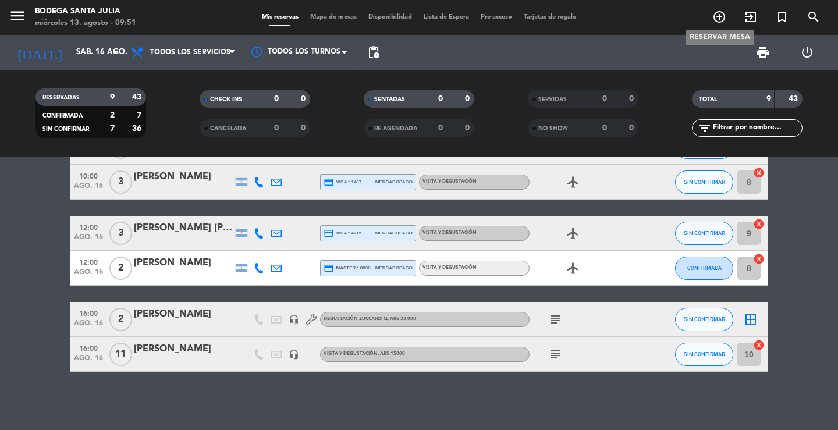
click at [712, 13] on icon "add_circle_outline" at bounding box center [719, 17] width 14 height 14
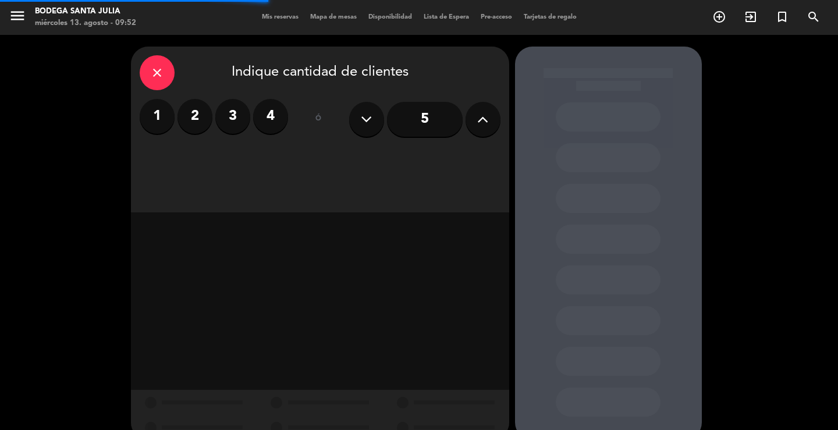
click at [277, 119] on label "4" at bounding box center [270, 116] width 35 height 35
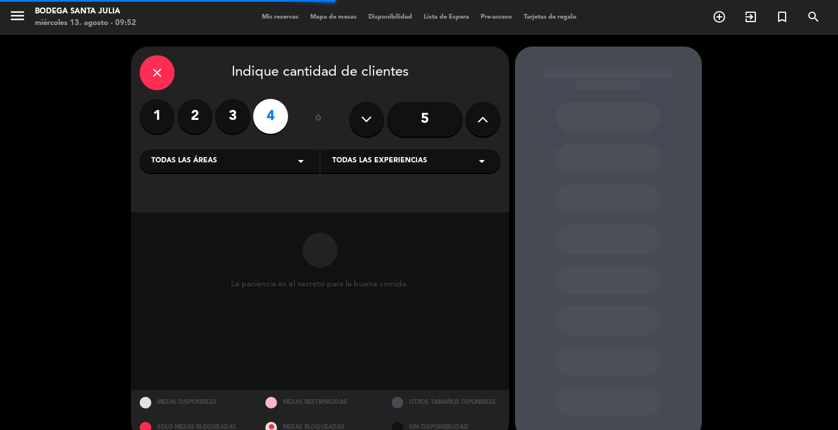
click at [269, 165] on div "Todas las áreas arrow_drop_down" at bounding box center [230, 161] width 180 height 23
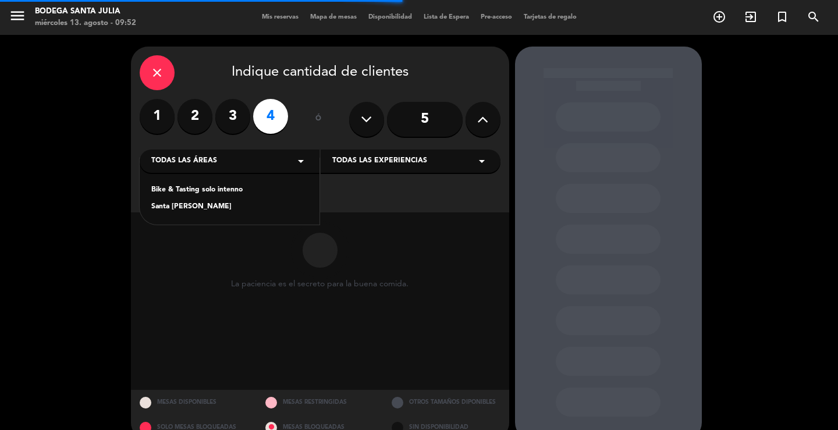
click at [197, 216] on div "Bike & Tasting solo intenno Santa [PERSON_NAME]" at bounding box center [230, 191] width 180 height 66
click at [198, 207] on div "Santa [PERSON_NAME]" at bounding box center [229, 207] width 157 height 12
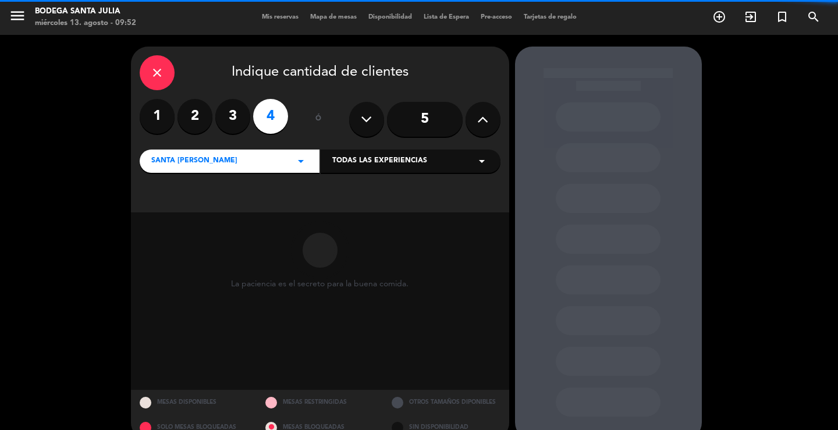
click at [364, 168] on div "Todas las experiencias arrow_drop_down" at bounding box center [411, 161] width 180 height 23
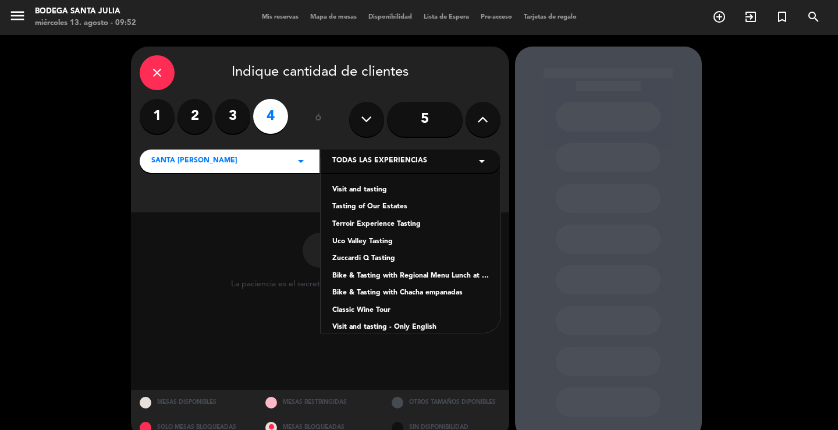
click at [359, 189] on div "Visit and tasting" at bounding box center [410, 191] width 157 height 12
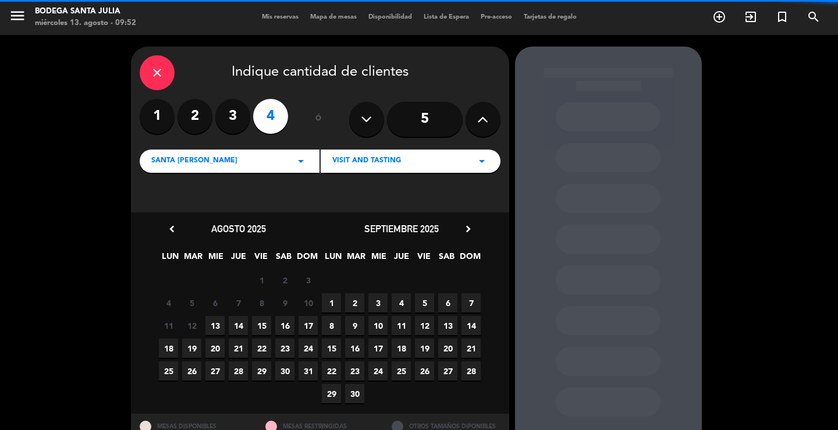
click at [292, 331] on span "16" at bounding box center [284, 325] width 19 height 19
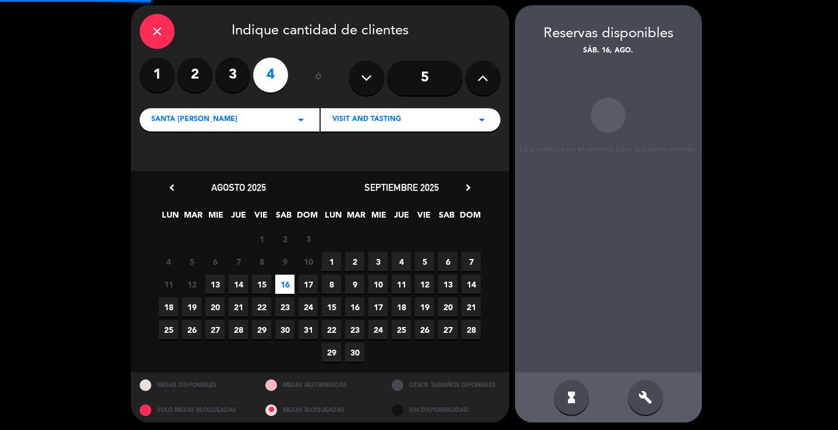
scroll to position [45, 0]
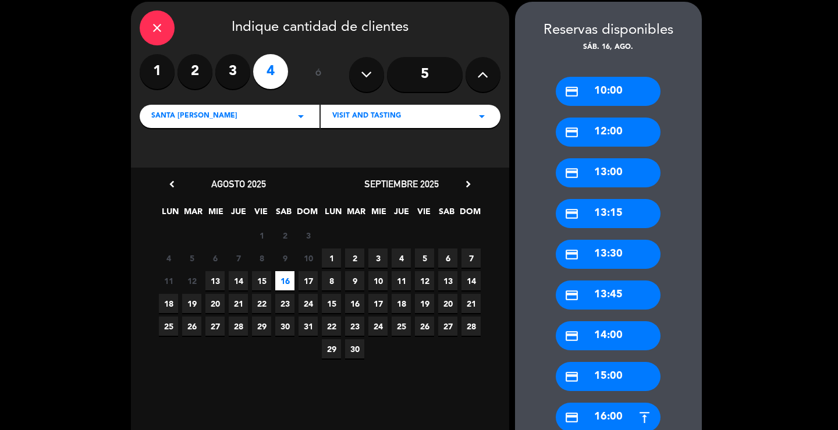
click at [639, 134] on div "credit_card 12:00" at bounding box center [608, 132] width 105 height 29
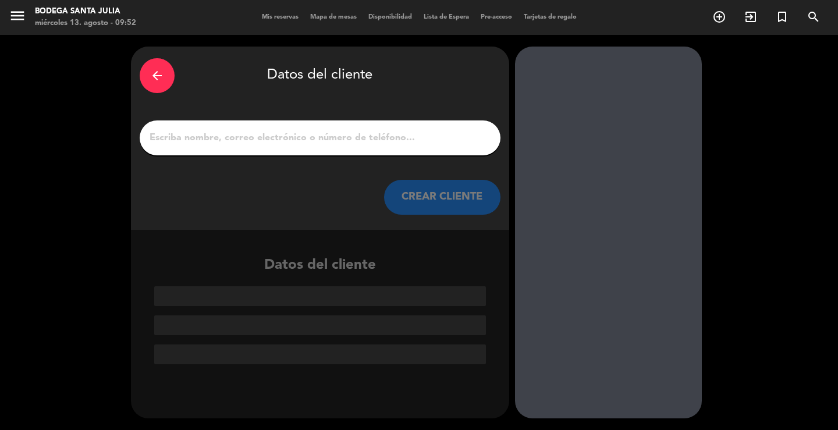
click at [339, 141] on input "1" at bounding box center [319, 138] width 343 height 16
paste input "[PERSON_NAME]"
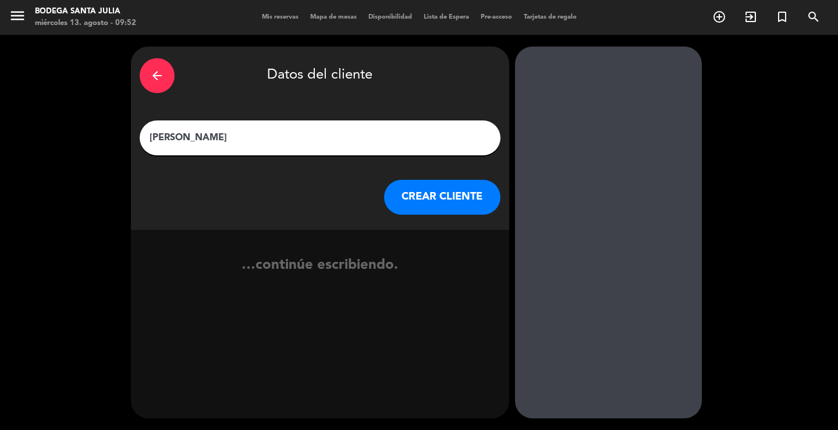
type input "[PERSON_NAME]"
click at [409, 194] on button "CREAR CLIENTE" at bounding box center [442, 197] width 116 height 35
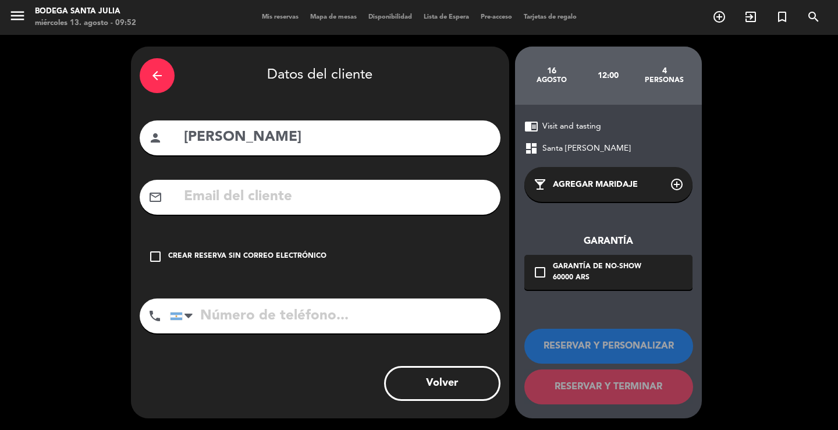
click at [289, 260] on div "Crear reserva sin correo electrónico" at bounding box center [247, 257] width 158 height 12
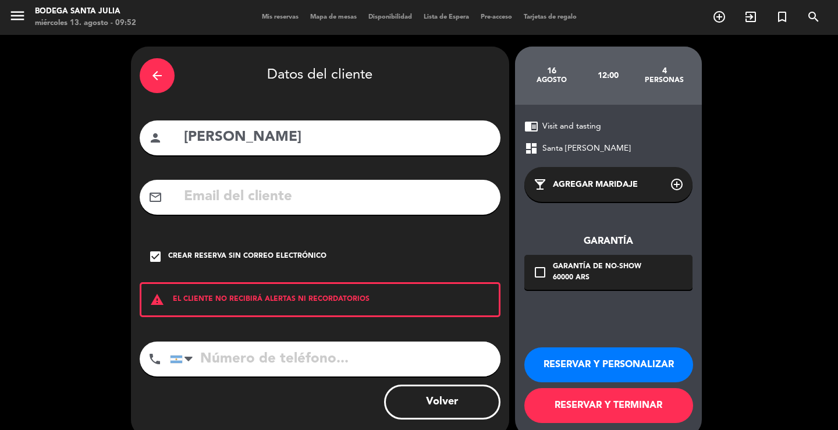
click at [623, 363] on button "RESERVAR Y PERSONALIZAR" at bounding box center [608, 364] width 169 height 35
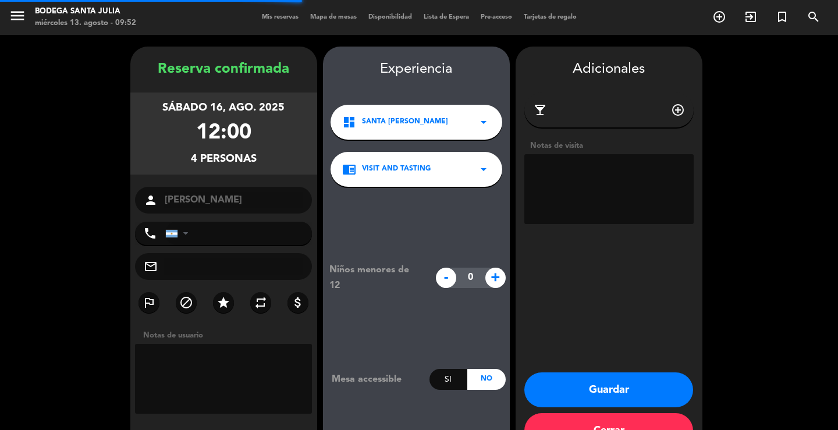
scroll to position [36, 0]
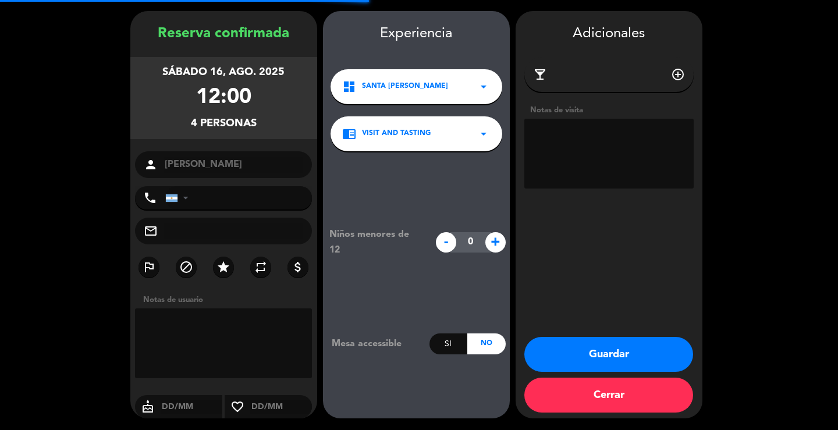
click at [573, 152] on textarea at bounding box center [608, 154] width 169 height 70
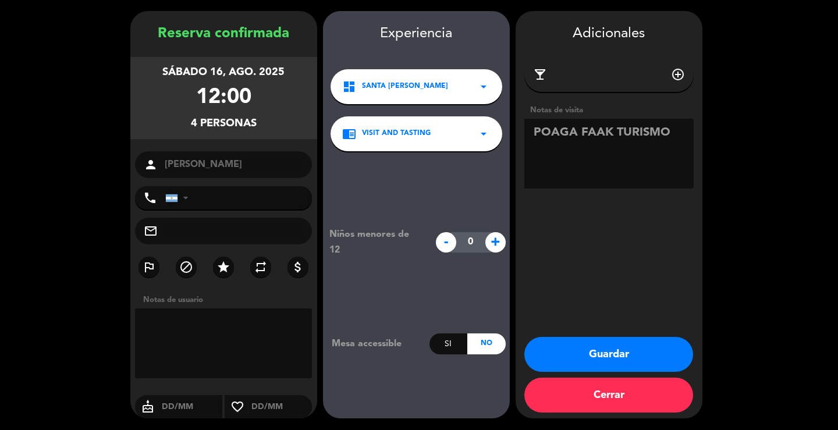
click at [593, 125] on textarea at bounding box center [608, 154] width 169 height 70
type textarea "POAGA FALAK TURISMO"
click at [601, 351] on button "Guardar" at bounding box center [608, 354] width 169 height 35
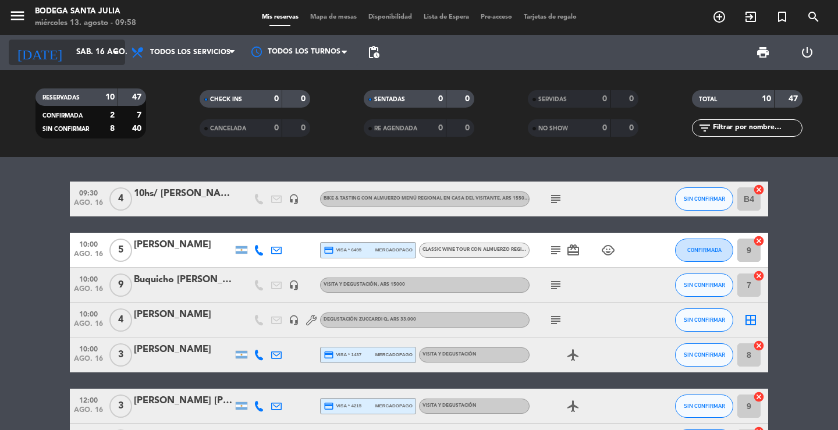
click at [94, 39] on div "[DATE] sáb. 16 ago. arrow_drop_down" at bounding box center [67, 52] width 116 height 35
click at [97, 44] on input "sáb. 16 ago." at bounding box center [121, 52] width 102 height 21
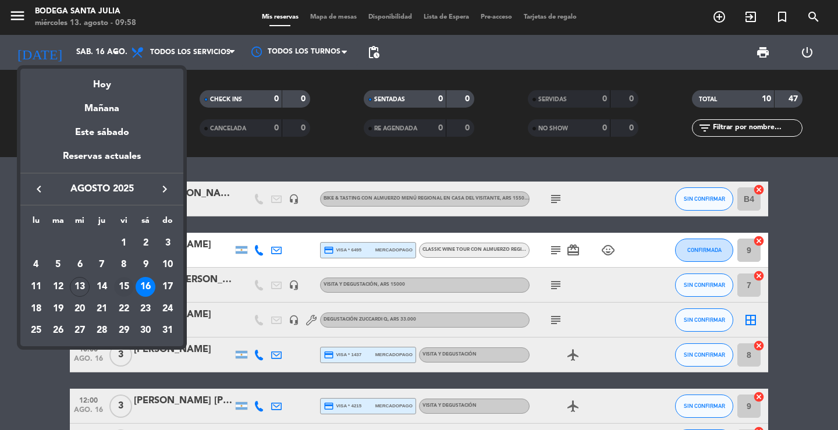
click at [128, 284] on div "15" at bounding box center [124, 287] width 20 height 20
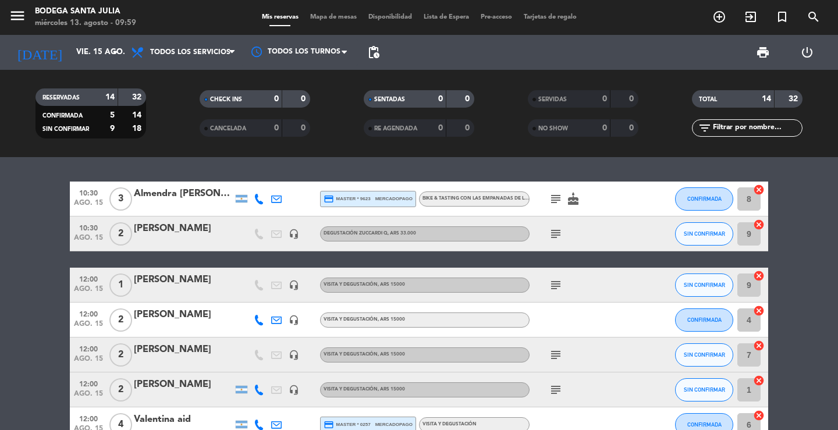
click at [3, 23] on div "menu Bodega Santa [PERSON_NAME] miércoles 13. agosto - 09:59" at bounding box center [105, 17] width 210 height 27
click at [9, 21] on icon "menu" at bounding box center [17, 15] width 17 height 17
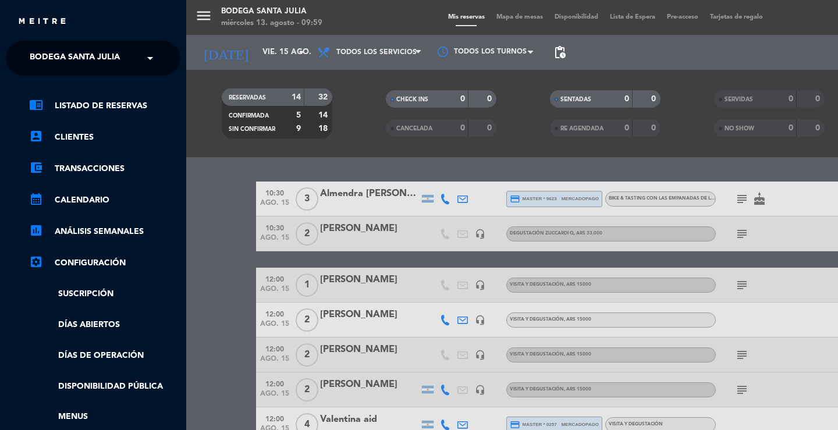
click at [35, 70] on span "Bodega Santa Julia" at bounding box center [75, 58] width 90 height 24
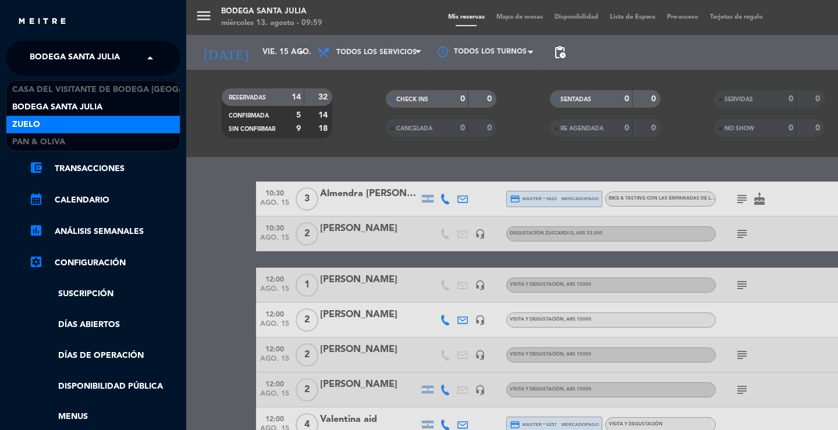
click at [35, 127] on span "Zuelo" at bounding box center [26, 124] width 28 height 13
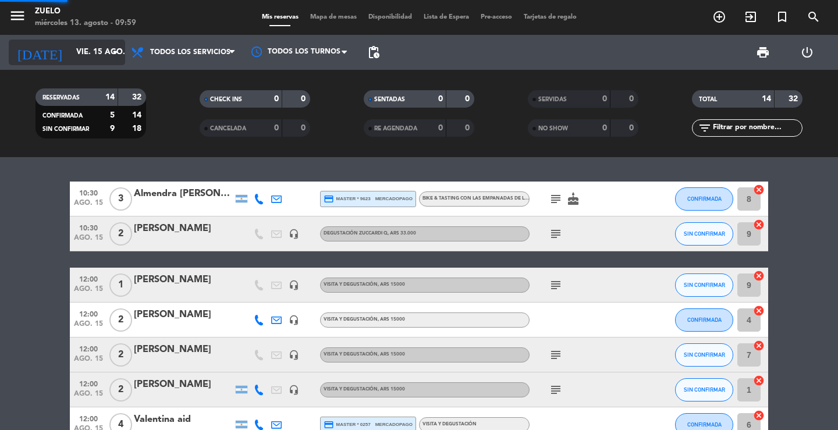
click at [90, 54] on input "vie. 15 ago." at bounding box center [121, 52] width 102 height 21
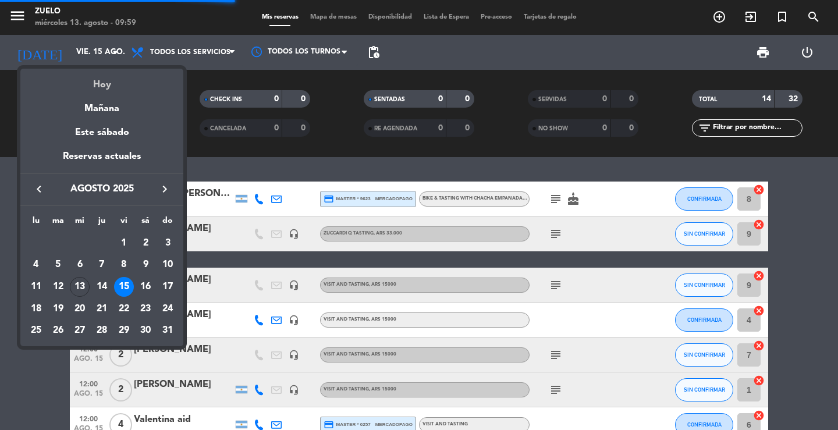
click at [98, 84] on div "Hoy" at bounding box center [101, 81] width 163 height 24
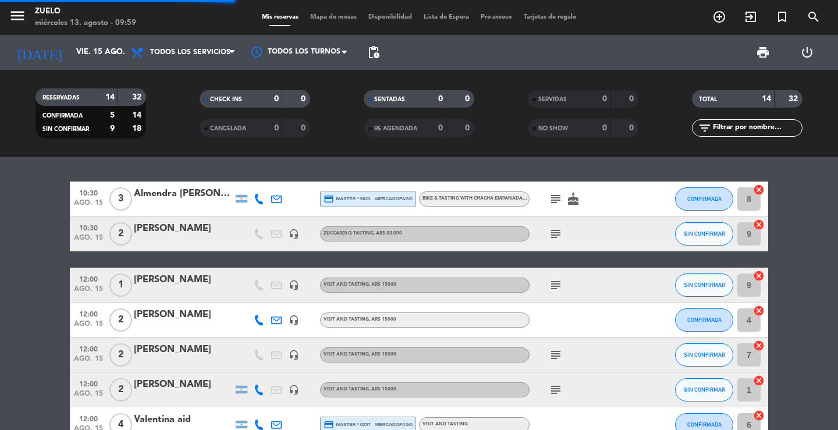
type input "mié. 13 ago."
